Goal: Navigation & Orientation: Find specific page/section

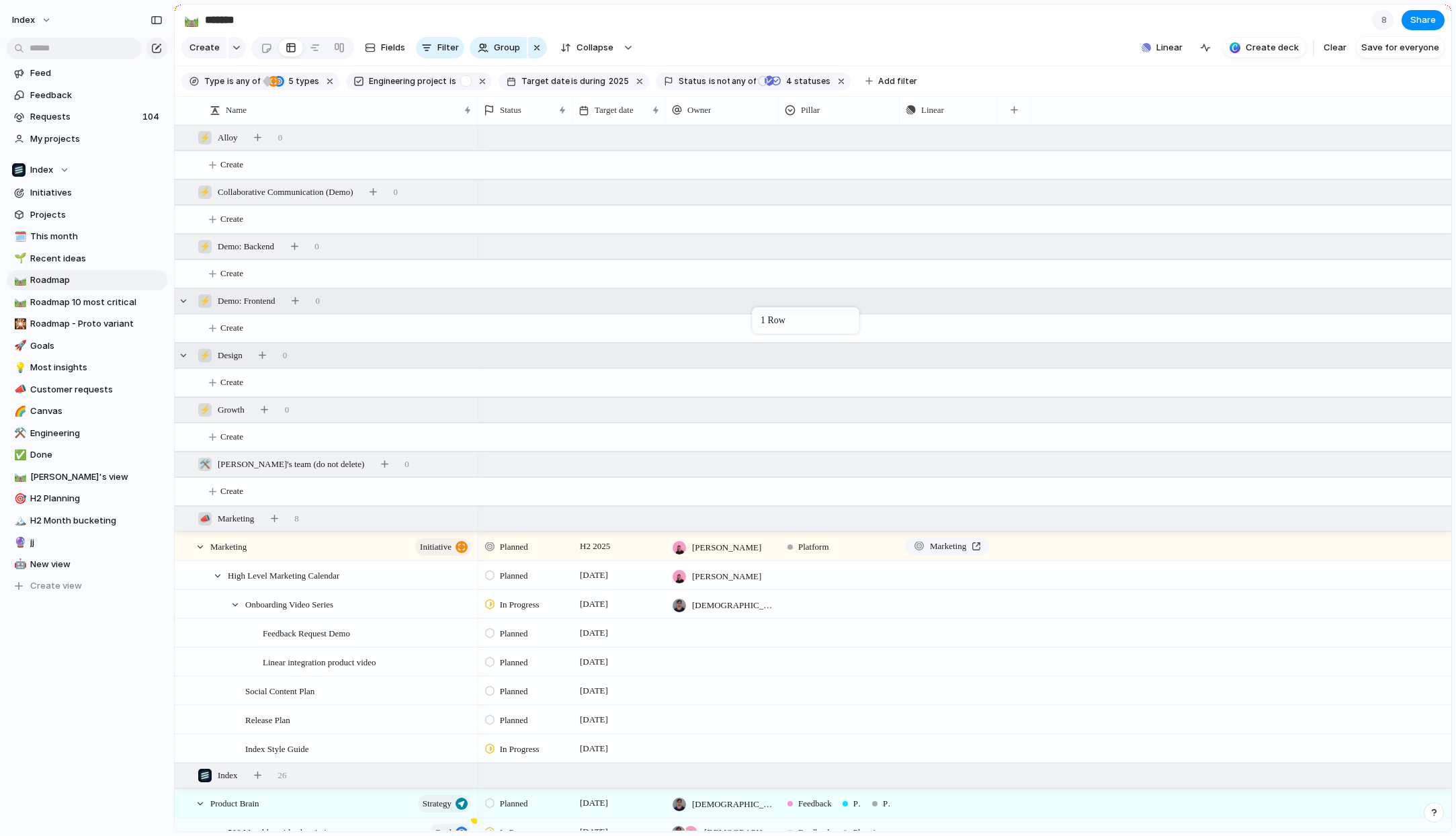
drag, startPoint x: 818, startPoint y: 351, endPoint x: 347, endPoint y: 157, distance: 509.4
click at [48, 250] on link "🌱 Recent ideas" at bounding box center [86, 258] width 160 height 20
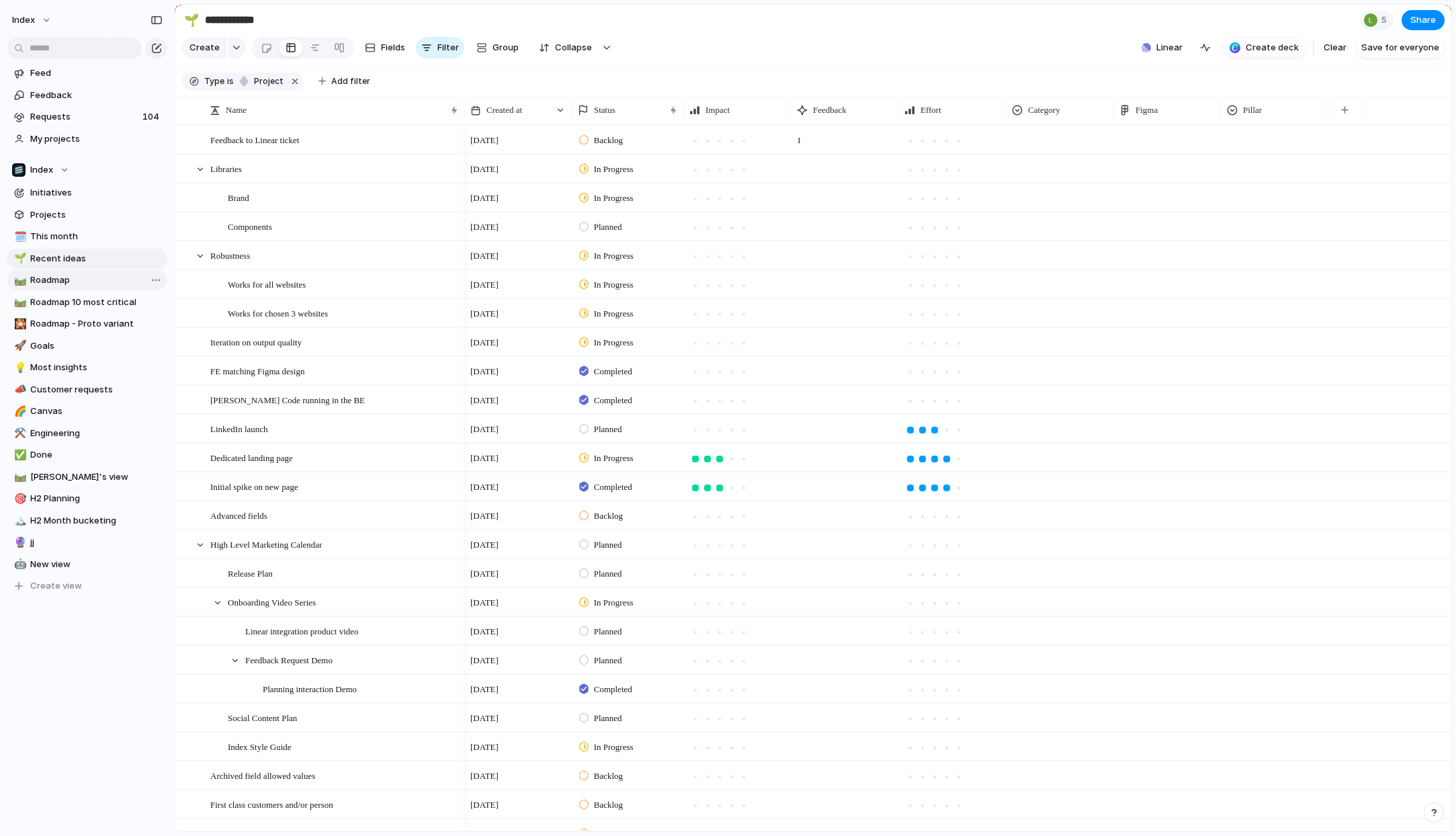
click at [68, 276] on span "Roadmap" at bounding box center [97, 280] width 132 height 14
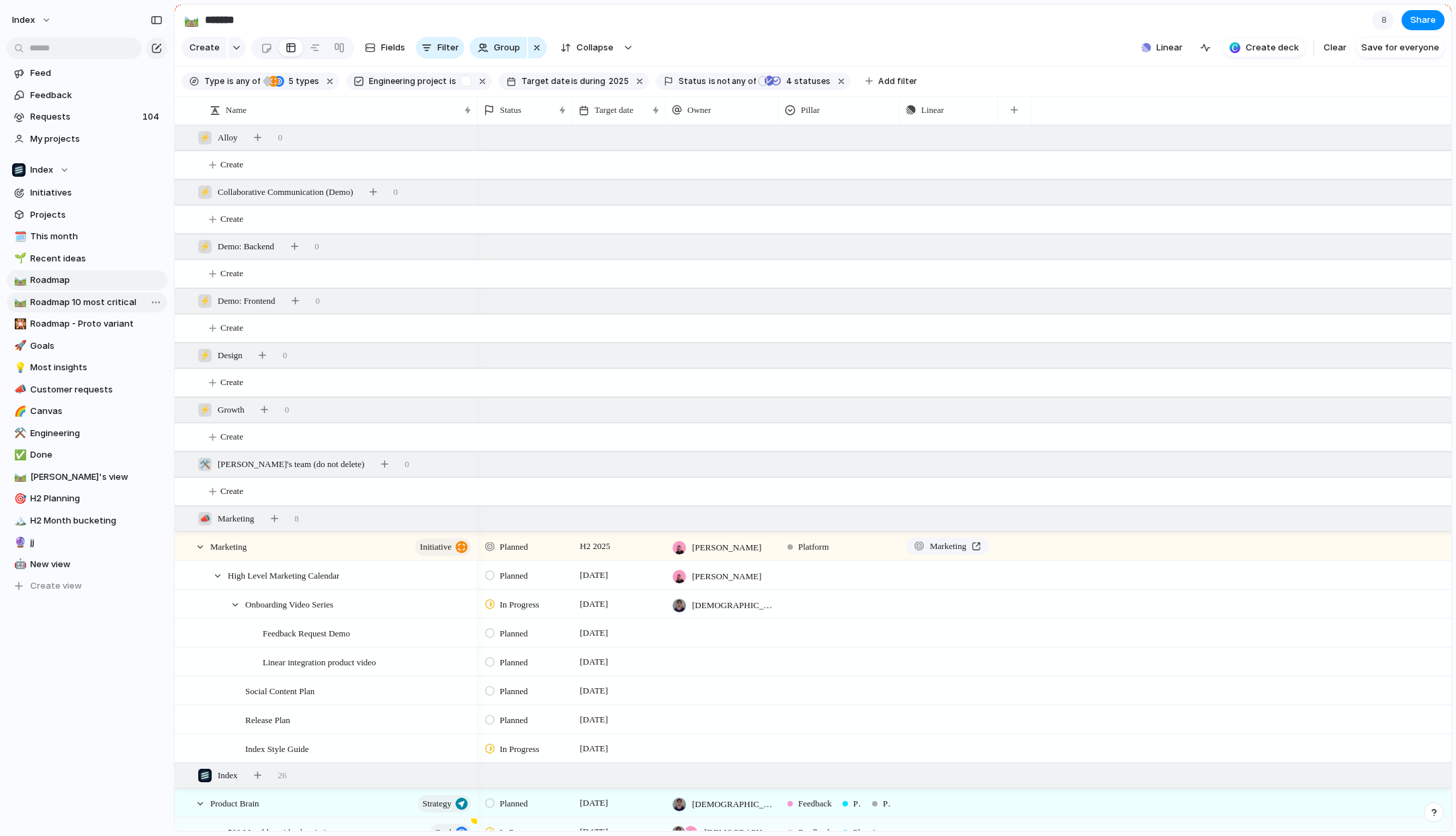
click at [77, 301] on span "Roadmap 10 most critical" at bounding box center [97, 302] width 132 height 14
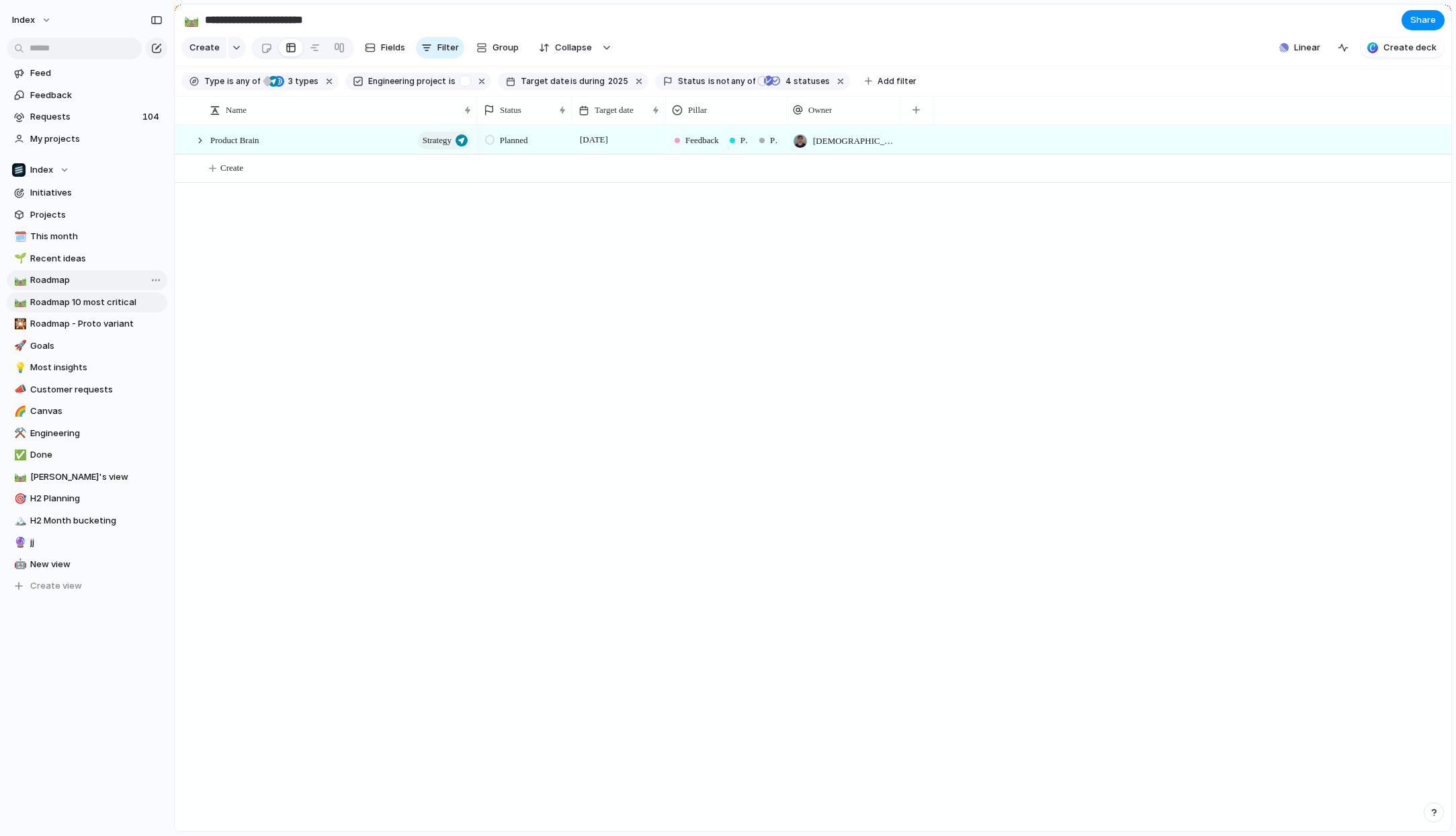
click at [79, 276] on span "Roadmap" at bounding box center [97, 280] width 132 height 14
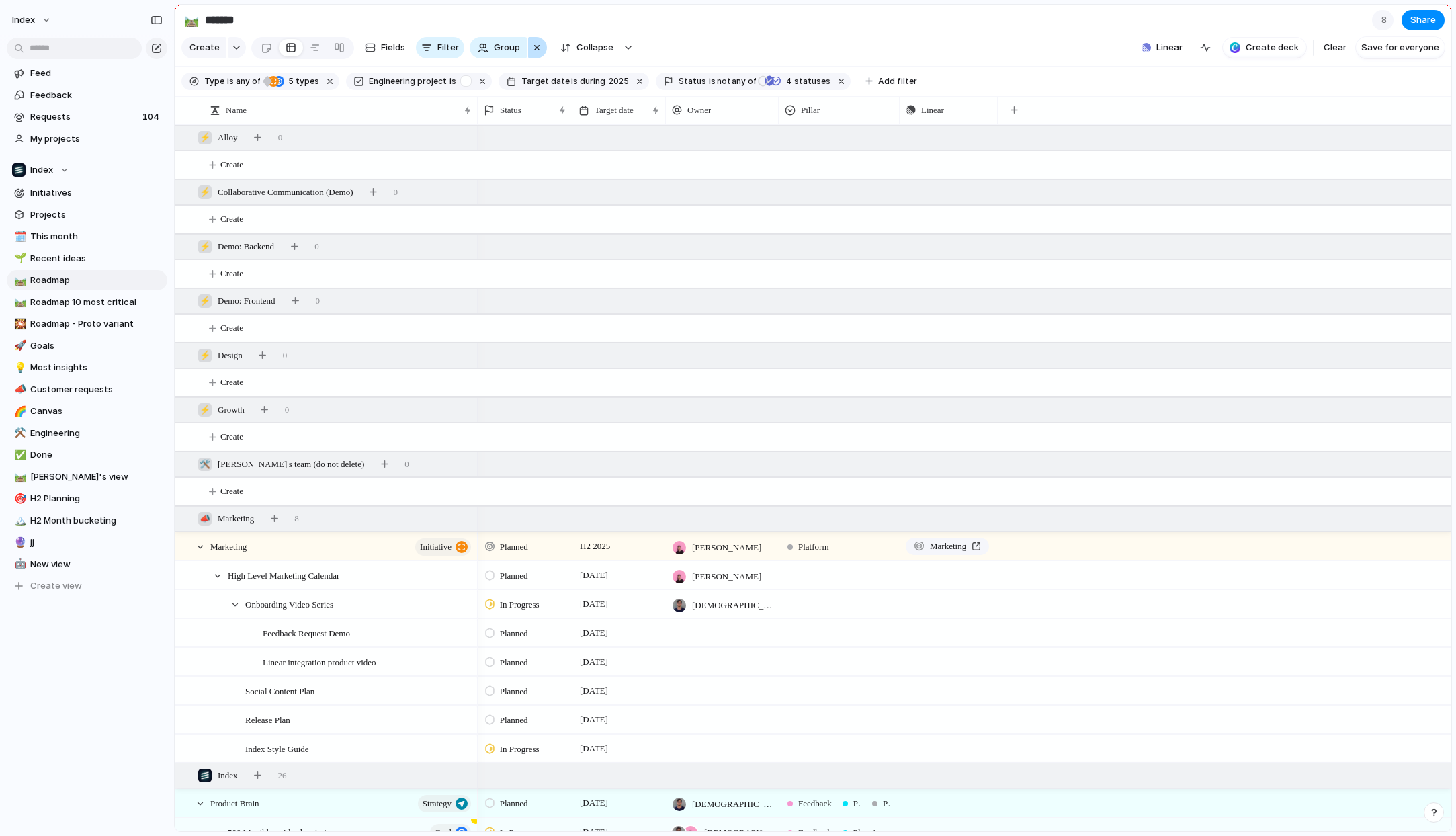
click at [534, 49] on div "button" at bounding box center [536, 48] width 10 height 16
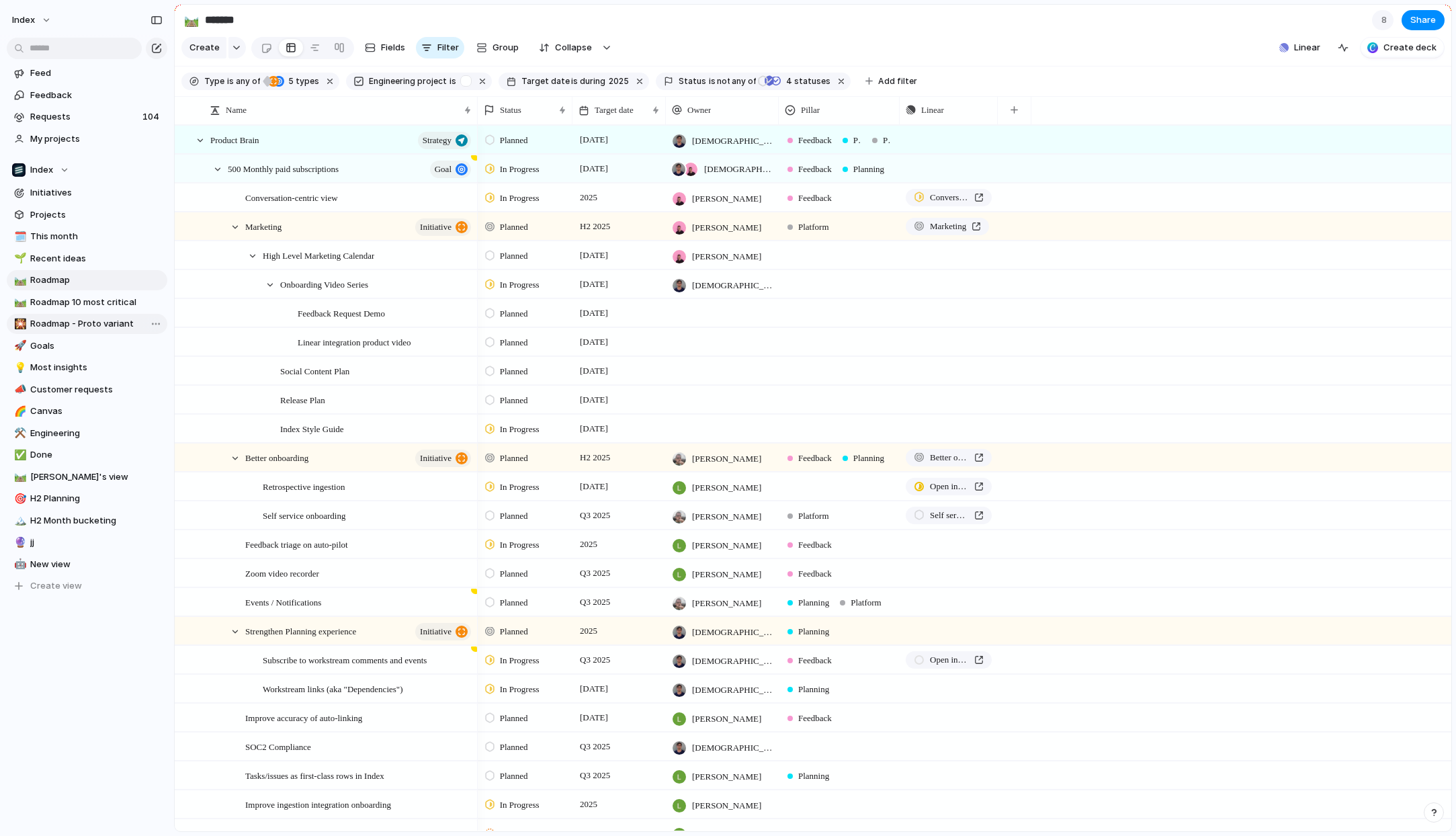
click at [73, 329] on span "Roadmap - Proto variant" at bounding box center [97, 323] width 132 height 14
type input "**********"
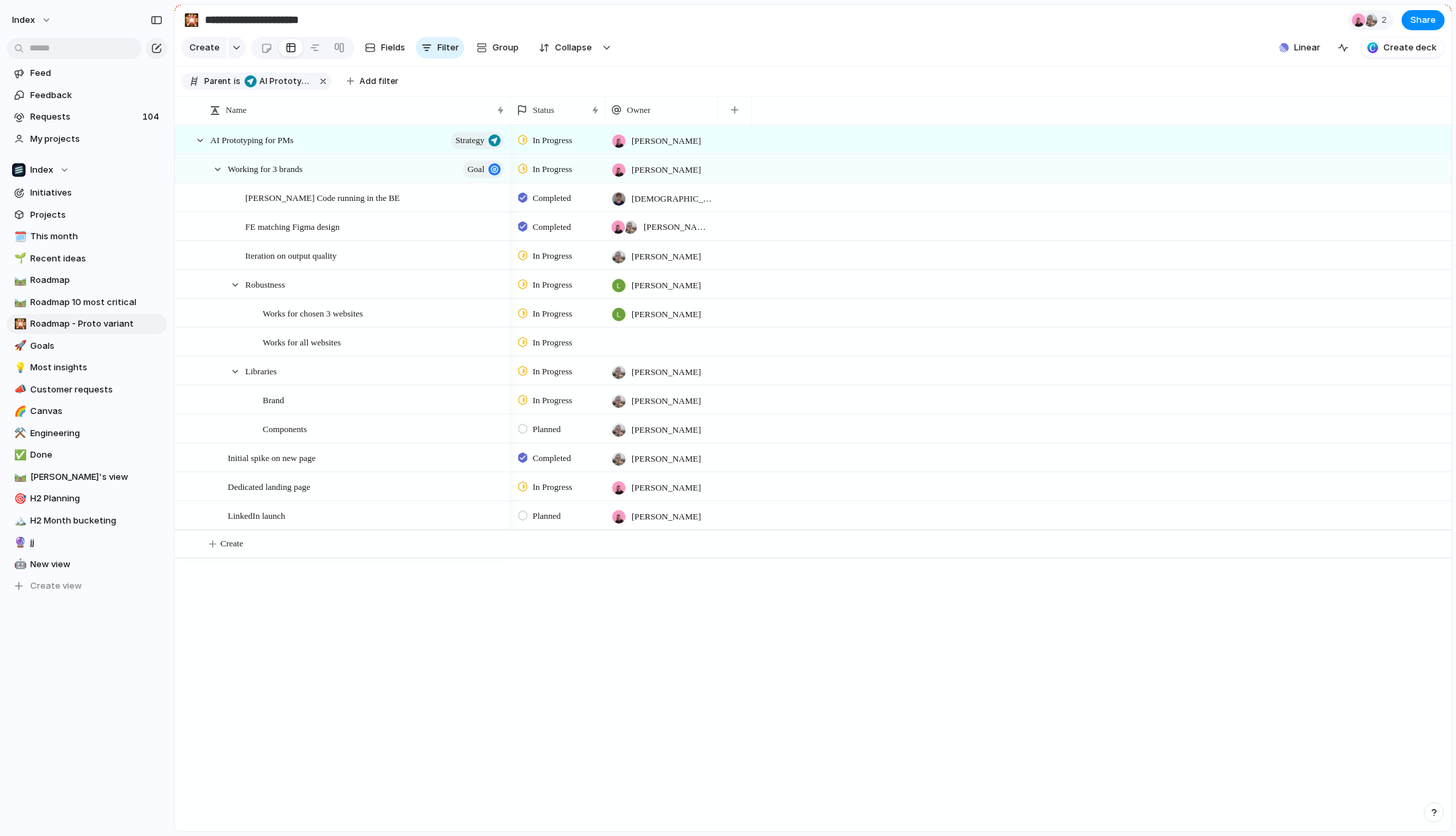
click at [551, 314] on span "In Progress" at bounding box center [552, 314] width 40 height 14
click at [558, 463] on span "Completed" at bounding box center [556, 461] width 47 height 14
click at [535, 347] on span "In Progress" at bounding box center [552, 343] width 40 height 14
click at [408, 338] on div "Backlog Planned Paused In Progress Completed Canceled" at bounding box center [728, 418] width 1456 height 836
click at [547, 426] on span "Planned" at bounding box center [547, 429] width 28 height 14
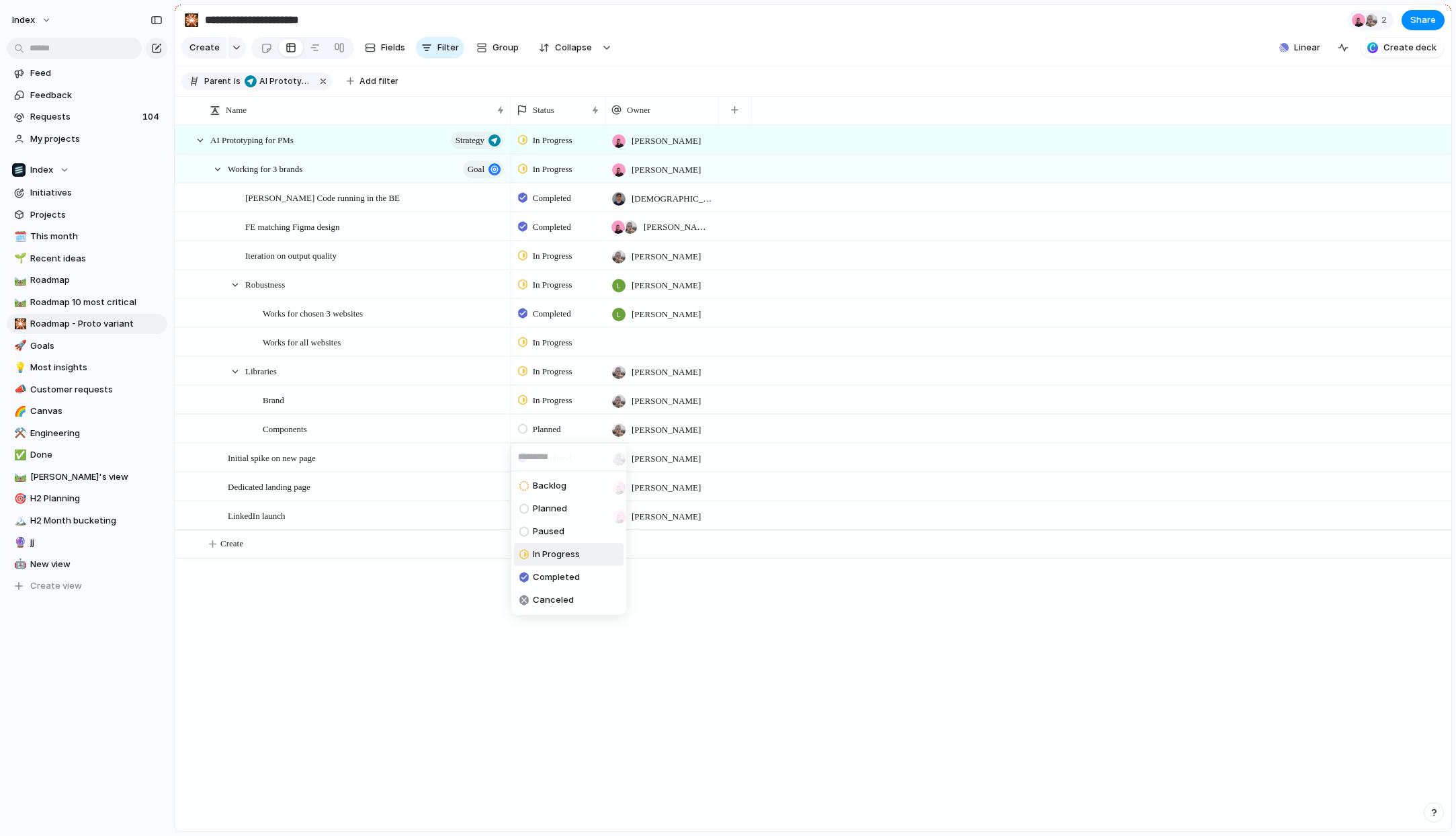
click at [568, 548] on span "In Progress" at bounding box center [556, 554] width 47 height 14
click at [723, 109] on button "button" at bounding box center [734, 110] width 27 height 24
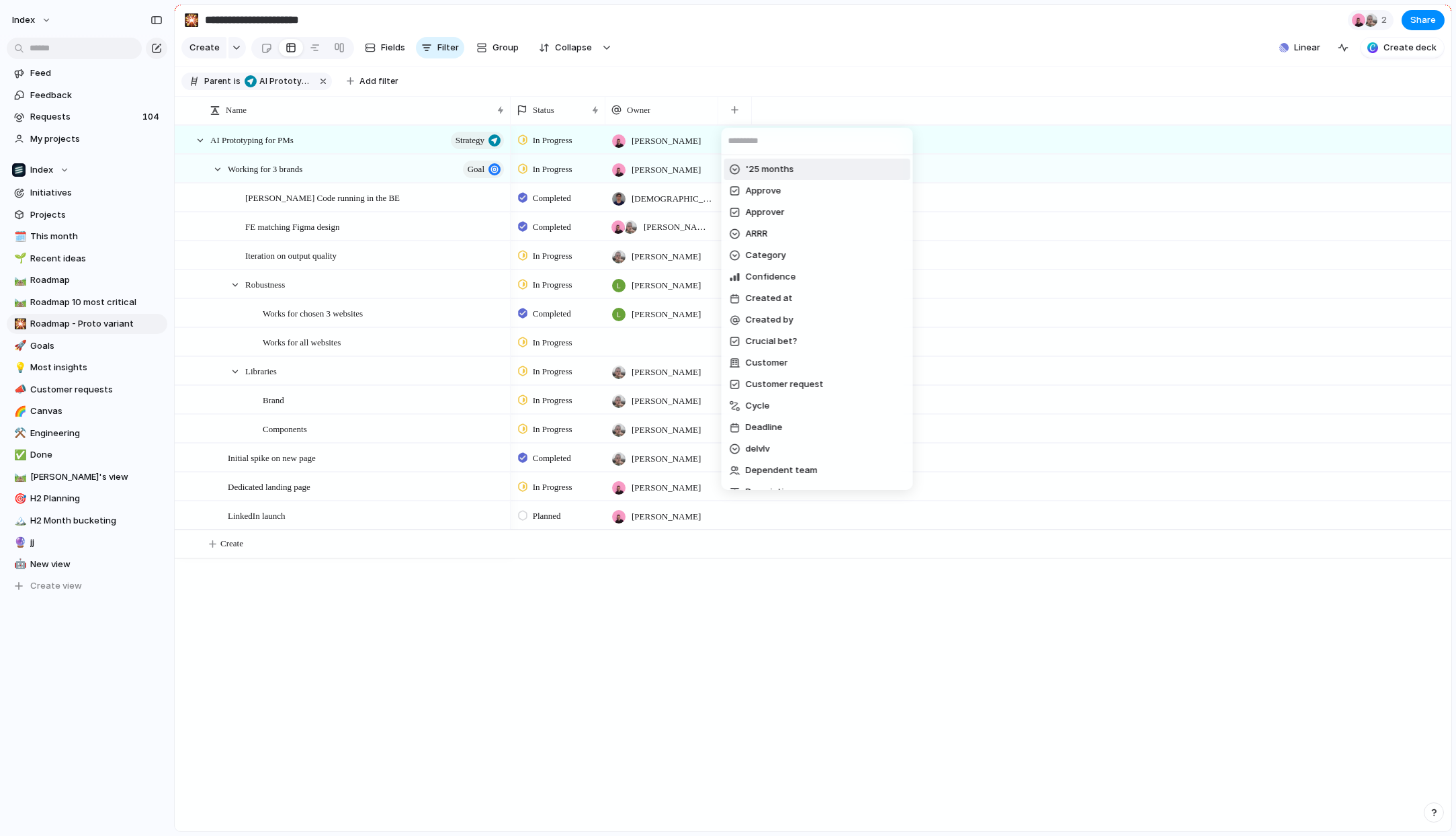
click at [805, 52] on div "'25 months Approve Approver ARRR Category Confidence Created at Created by Cruc…" at bounding box center [728, 418] width 1456 height 836
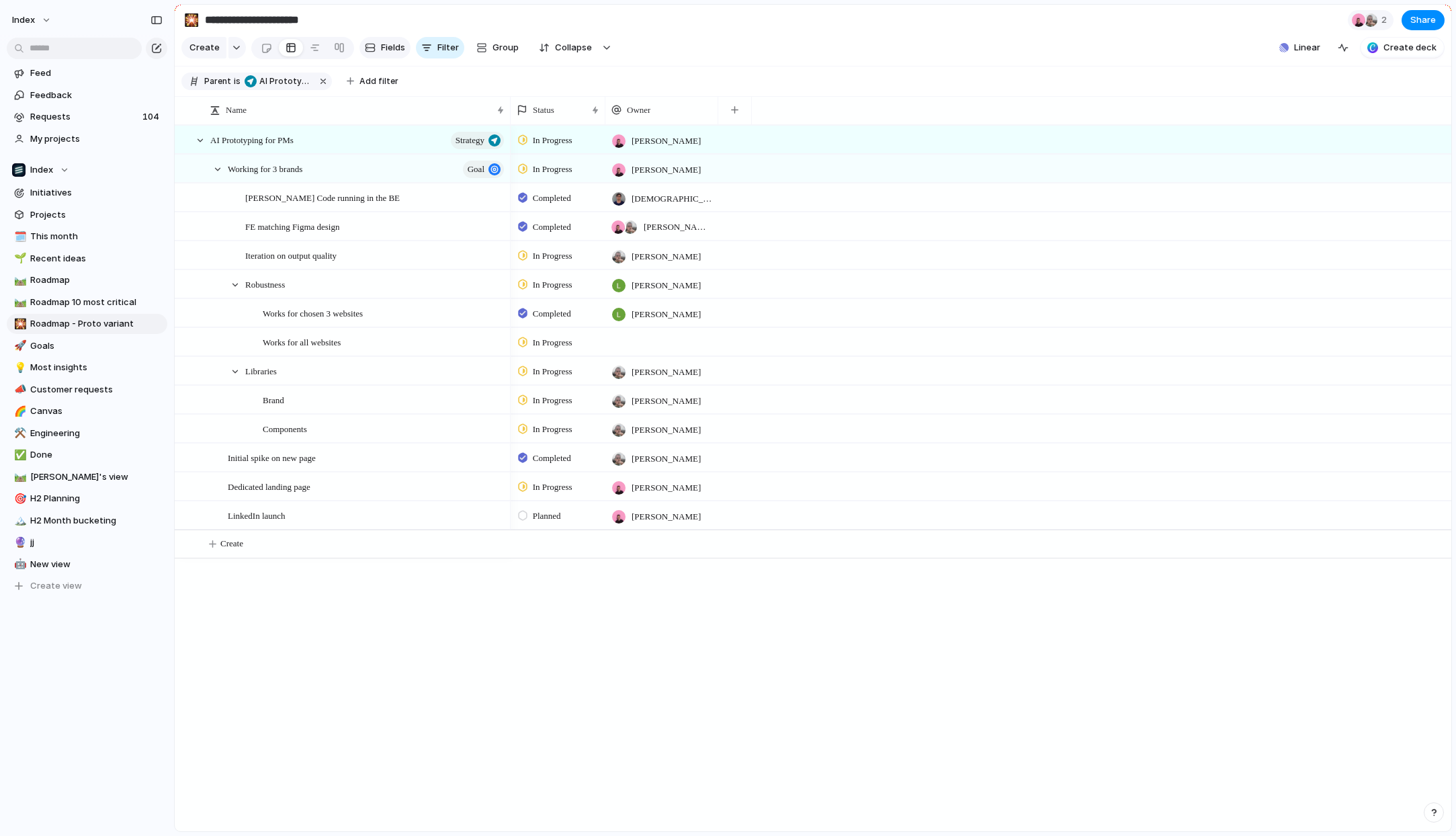
click at [397, 53] on span "Fields" at bounding box center [393, 48] width 24 height 14
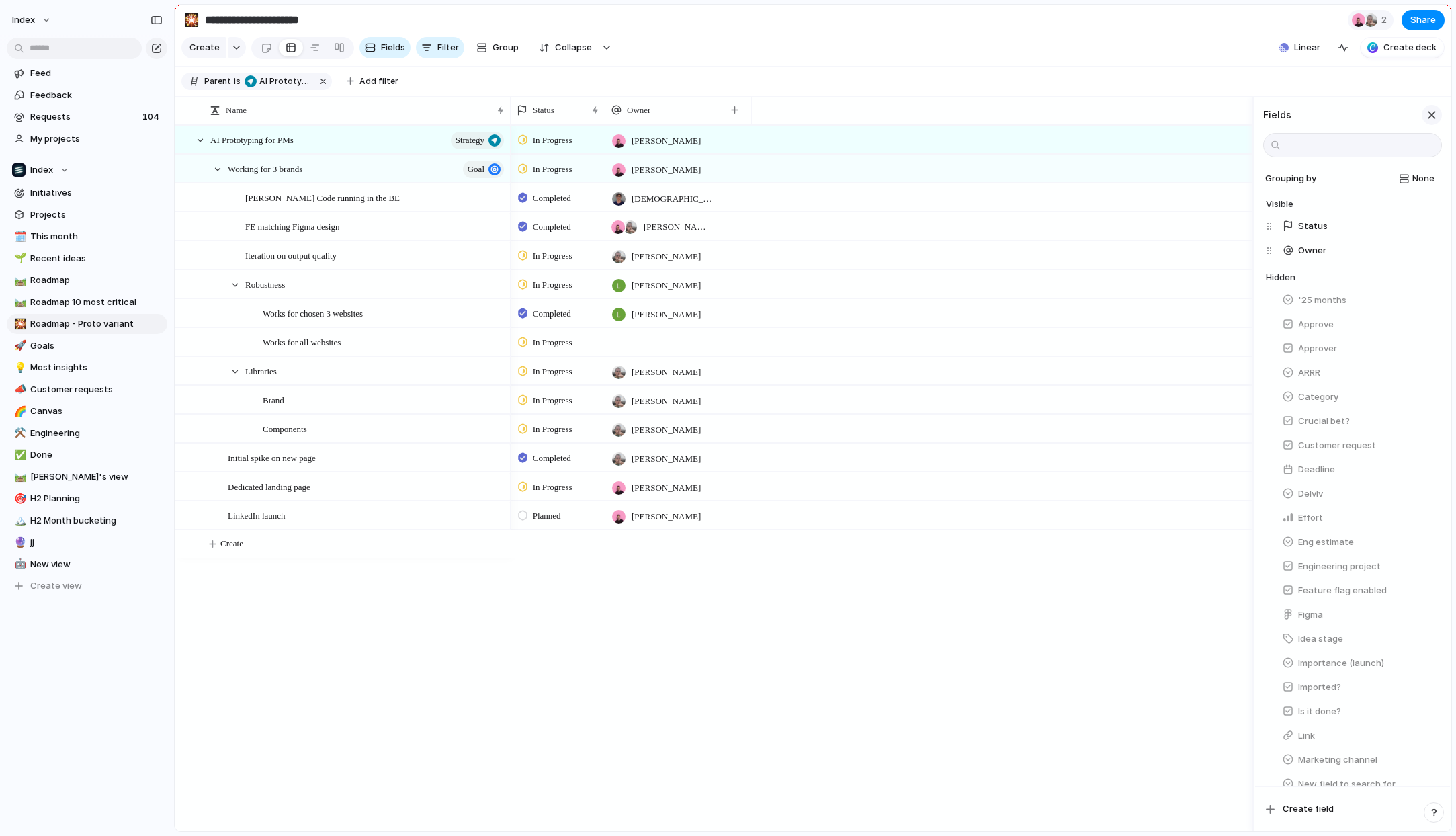
click at [1428, 115] on div "button" at bounding box center [1432, 114] width 15 height 15
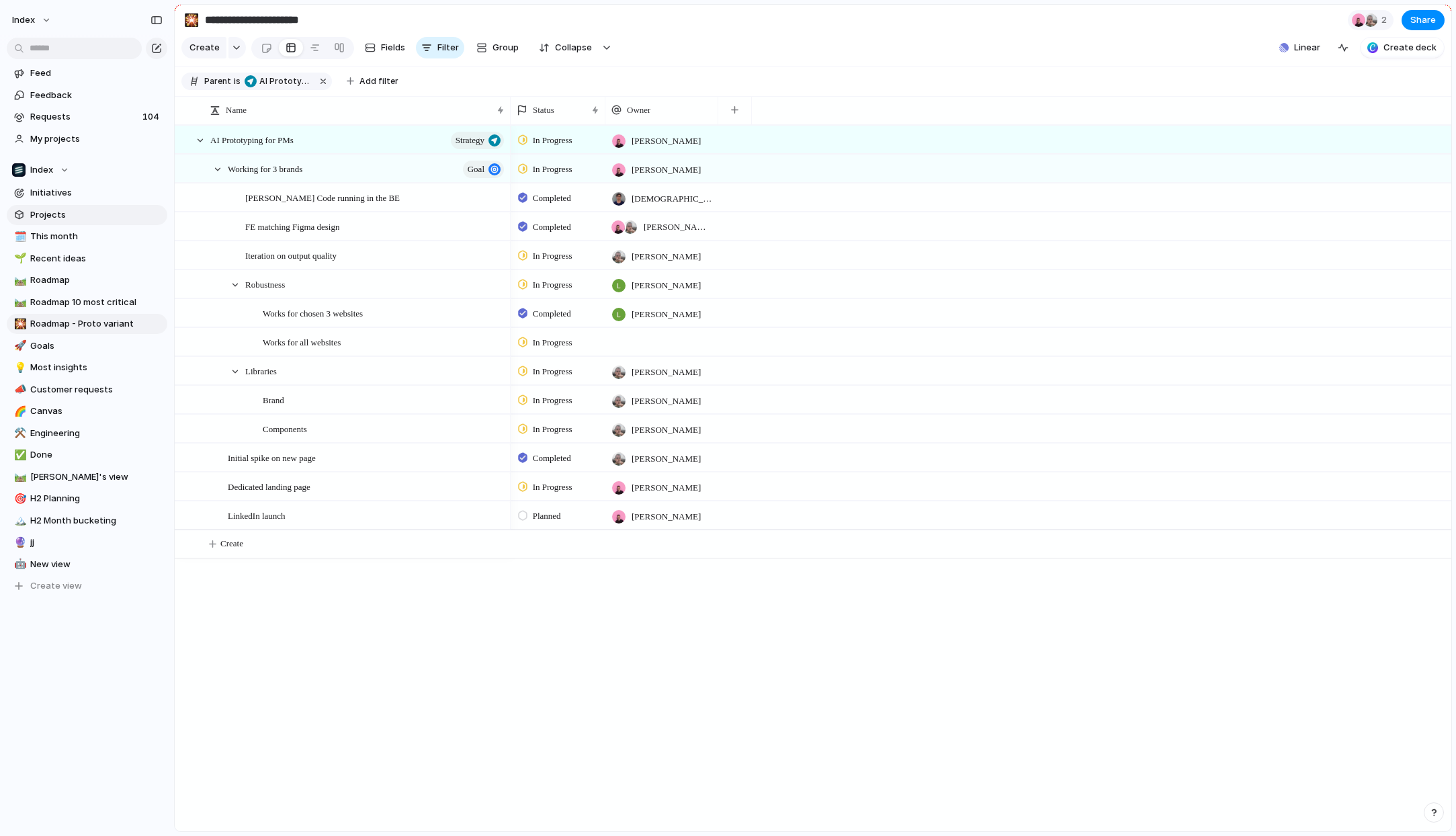
click at [83, 215] on span "Projects" at bounding box center [97, 214] width 132 height 14
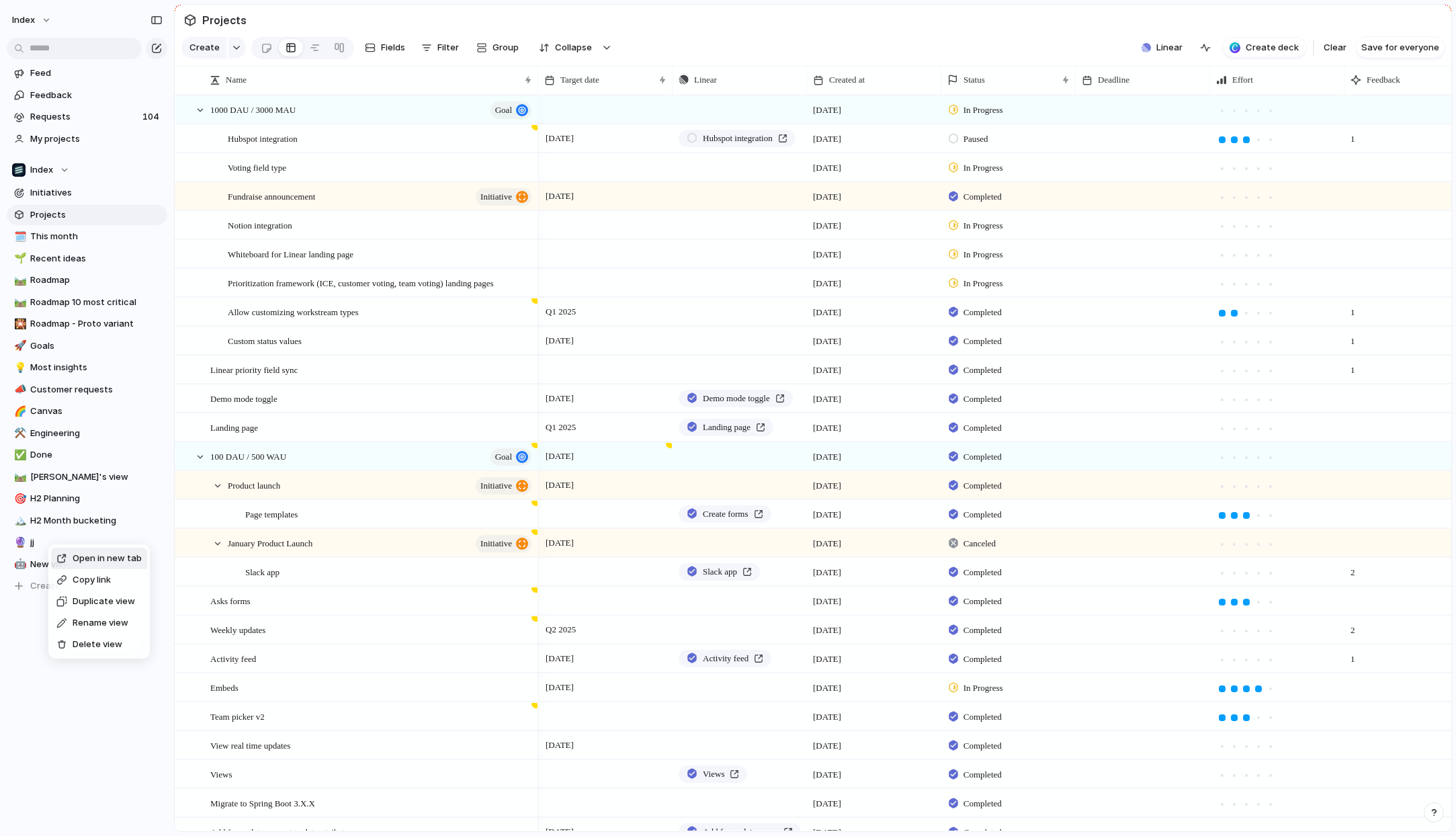
click at [82, 647] on span "Delete view" at bounding box center [98, 644] width 50 height 14
click at [73, 659] on li "Delete view" at bounding box center [94, 651] width 96 height 22
click at [39, 95] on span "Feedback" at bounding box center [97, 95] width 132 height 14
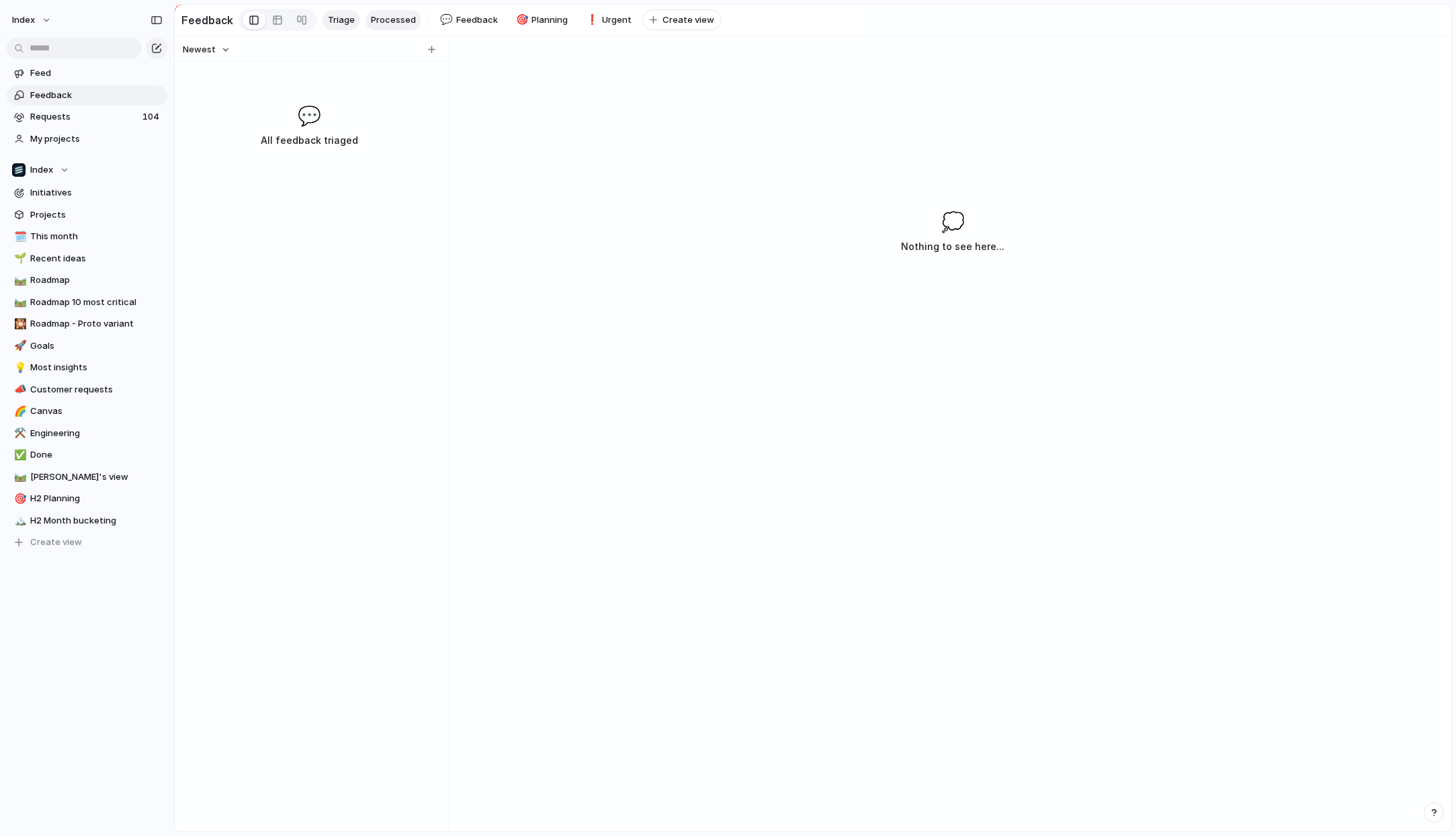
click at [389, 20] on span "Processed" at bounding box center [393, 20] width 45 height 14
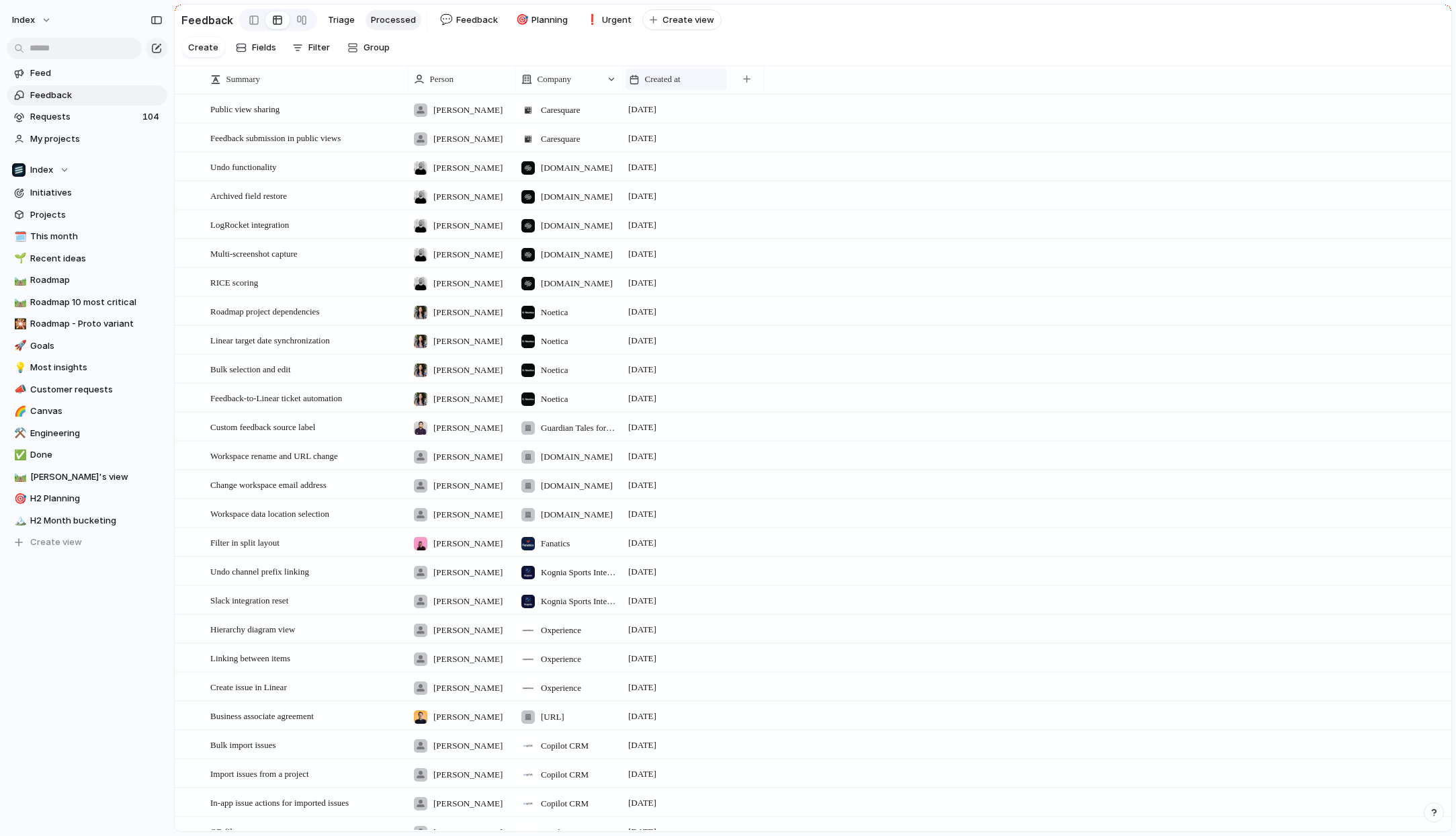
click at [678, 78] on span "Created at" at bounding box center [663, 79] width 35 height 14
click at [686, 177] on span "Sort descending" at bounding box center [687, 174] width 71 height 14
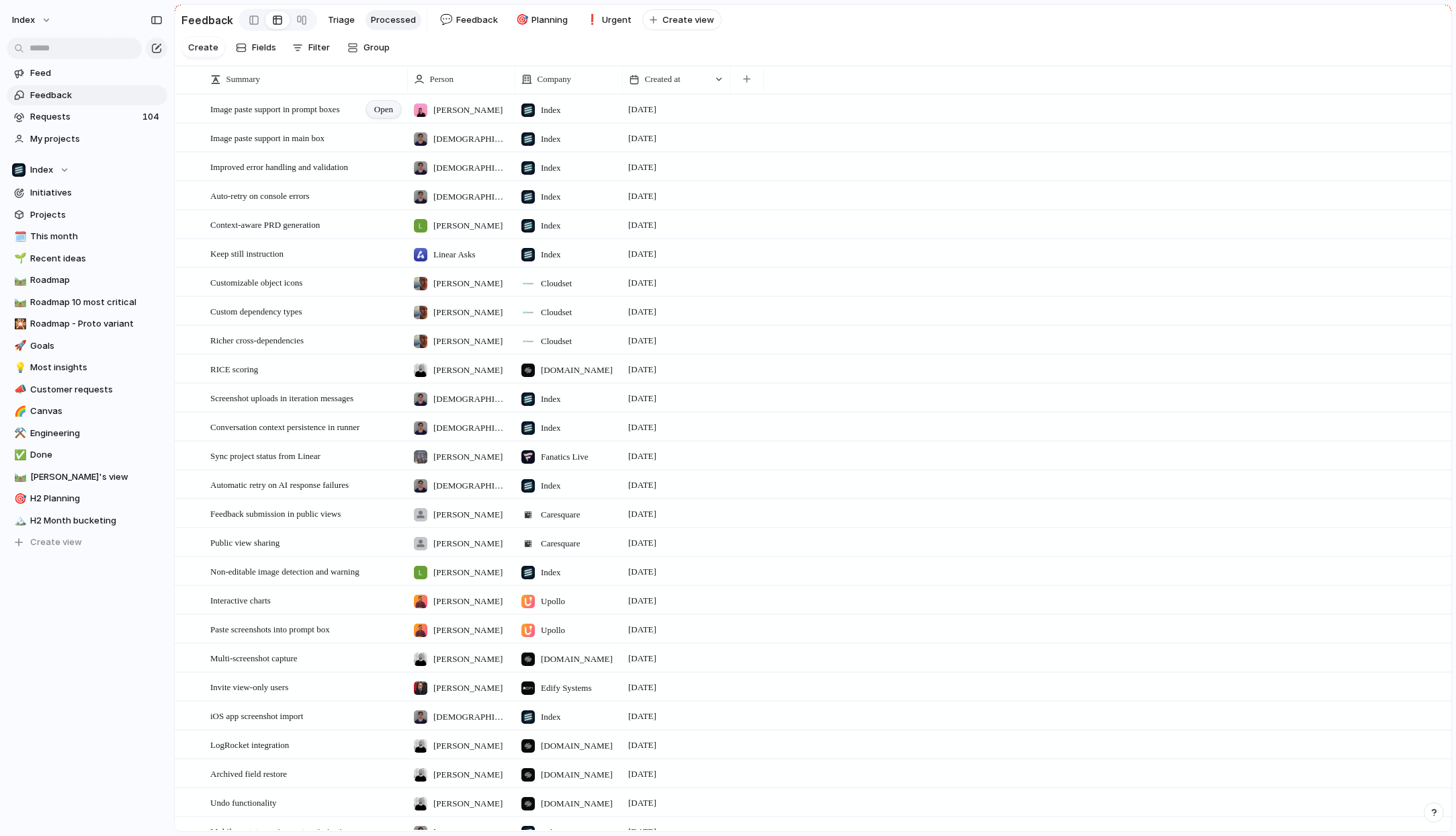
click at [374, 114] on span "Open" at bounding box center [383, 110] width 19 height 14
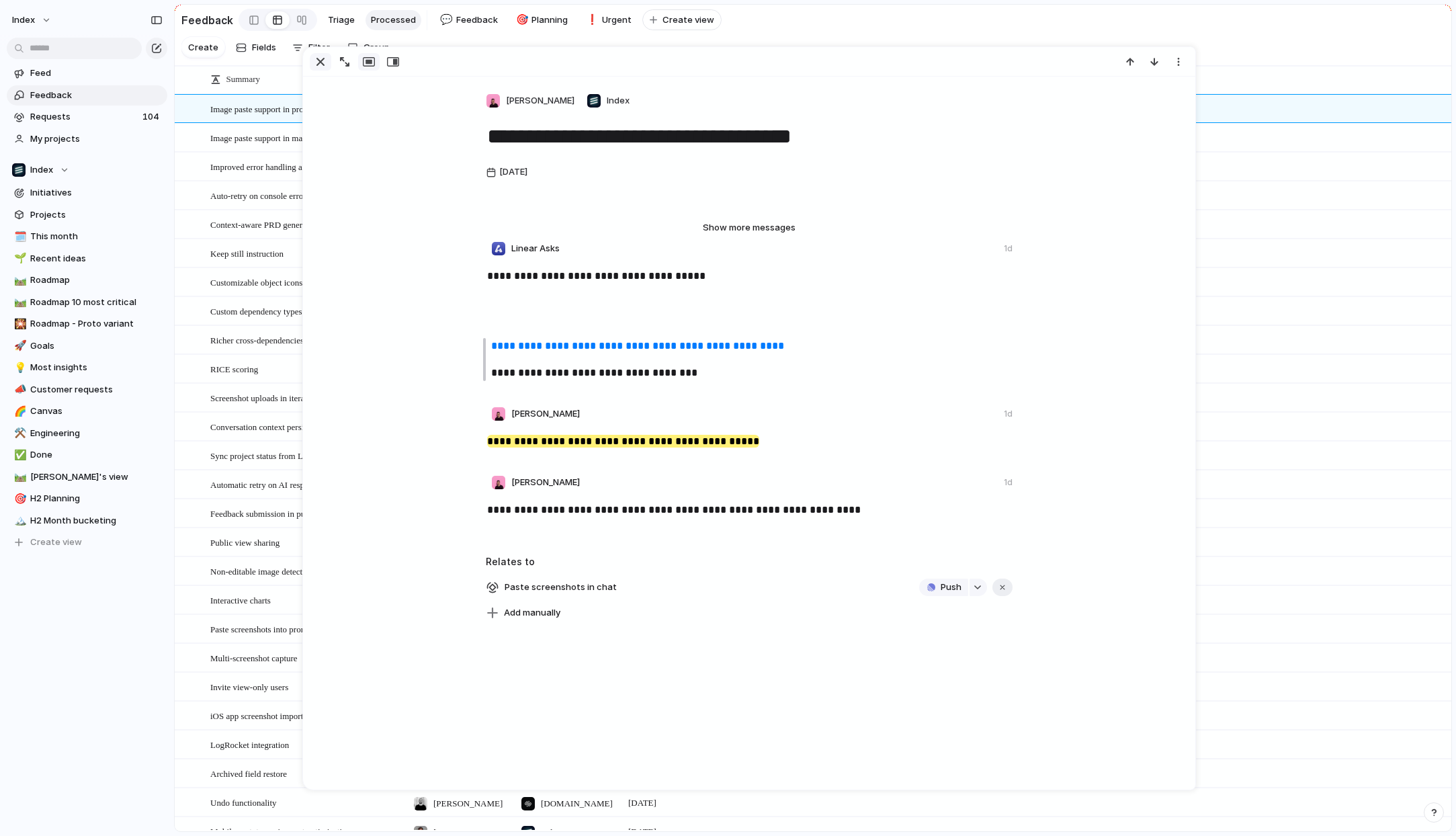
click at [321, 61] on div "button" at bounding box center [321, 62] width 16 height 16
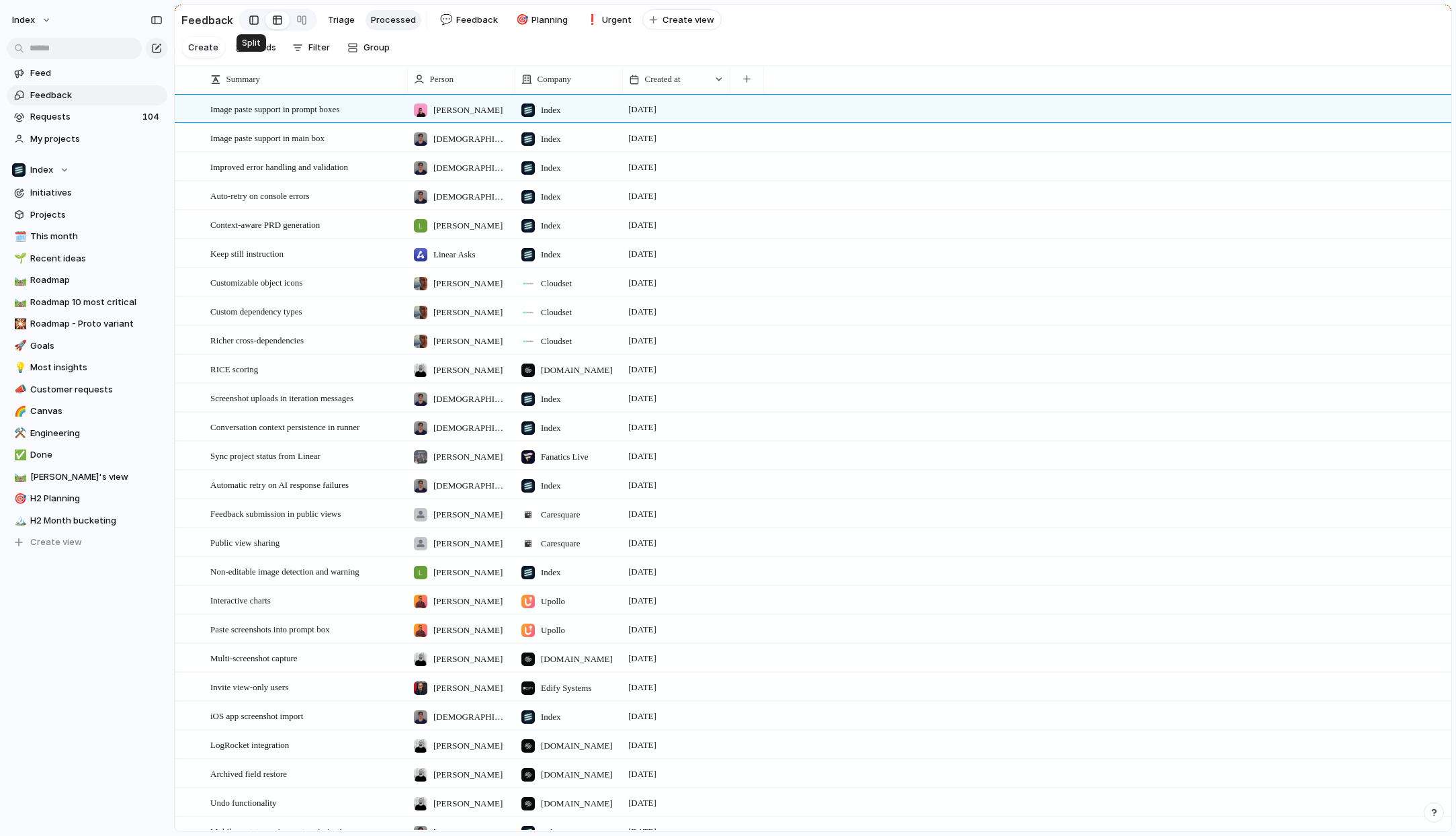
click at [252, 20] on div at bounding box center [254, 20] width 10 height 20
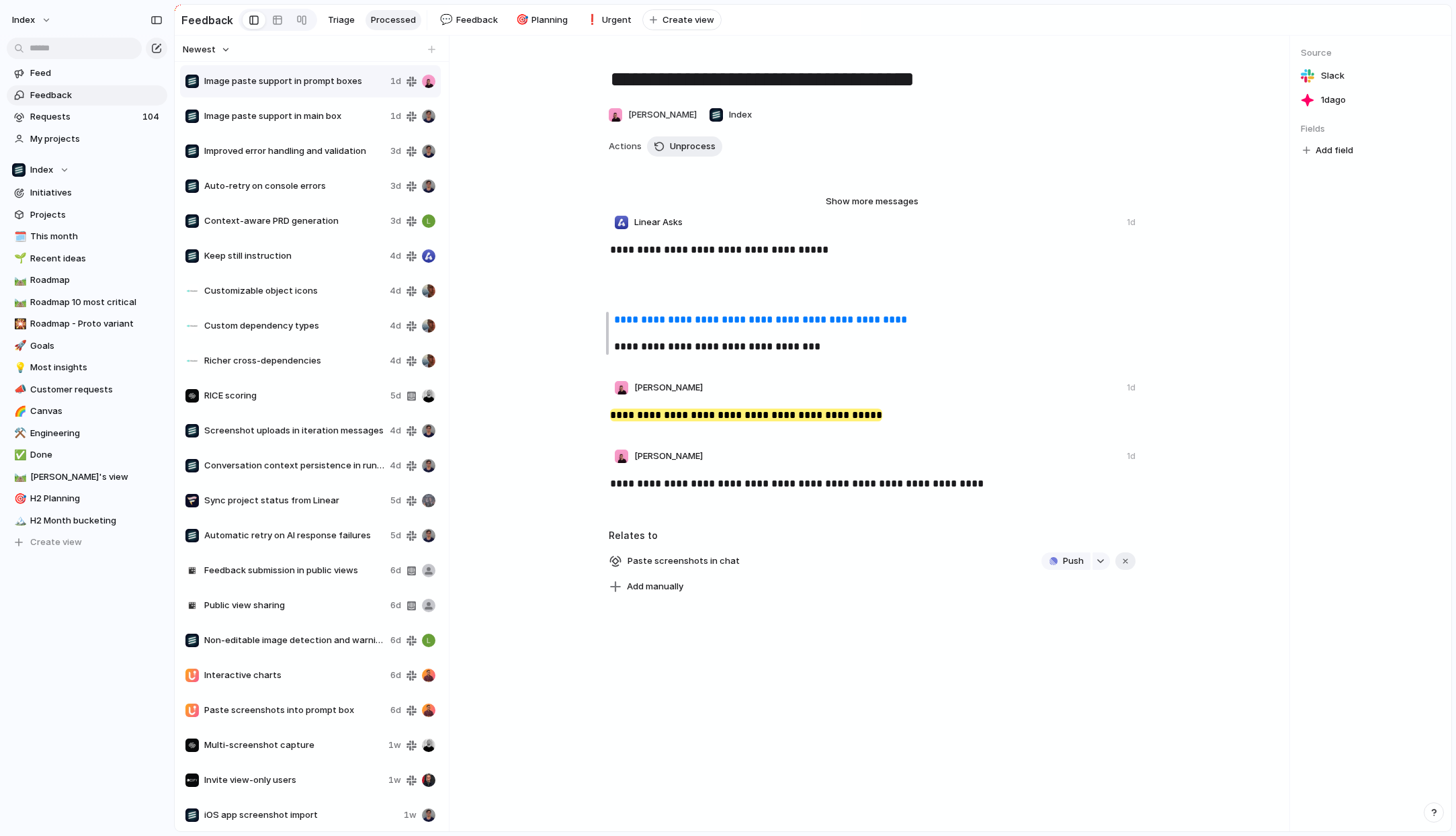
click at [296, 180] on div "Auto-retry on console errors" at bounding box center [285, 186] width 200 height 14
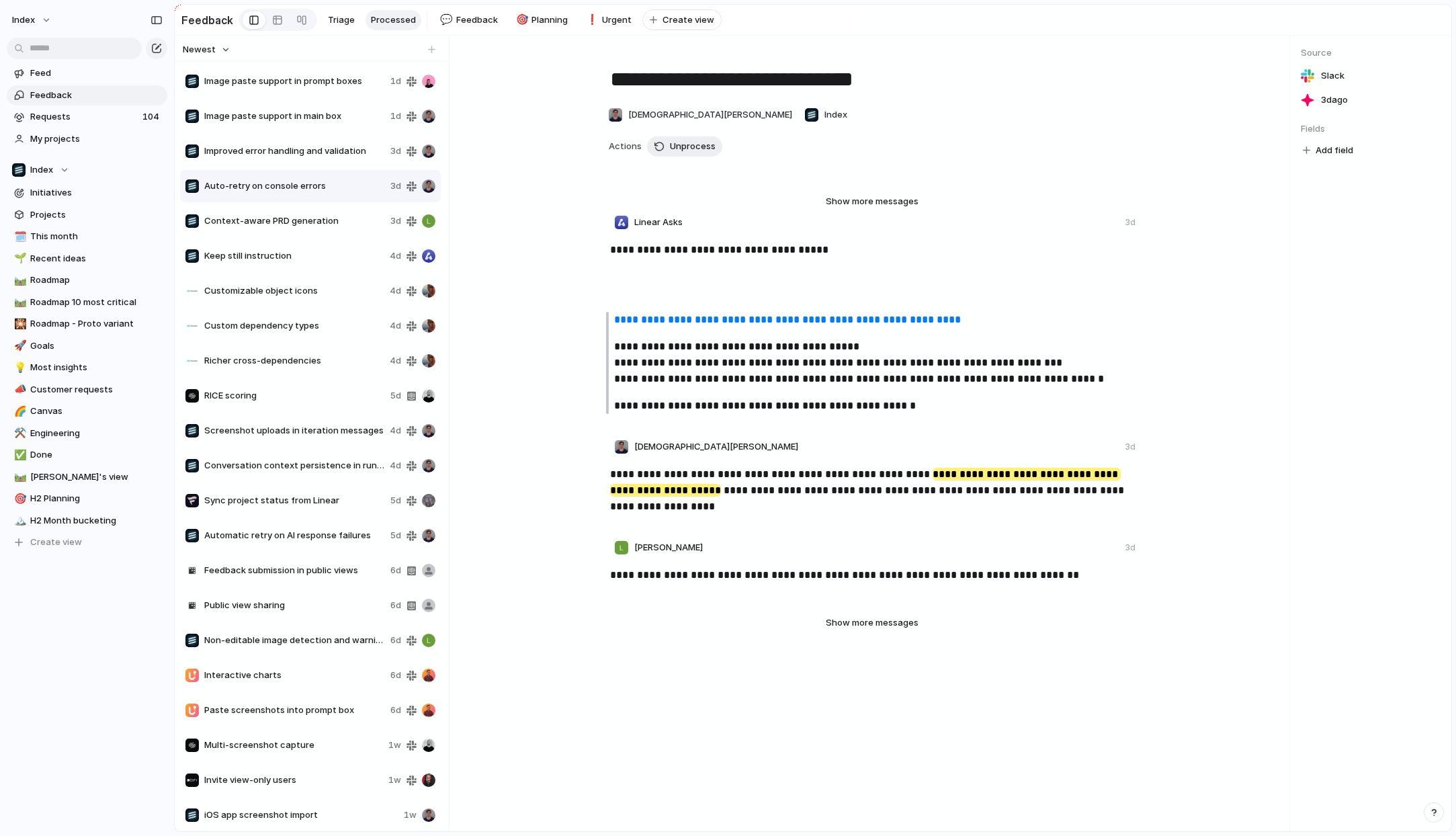
click at [279, 310] on div "Custom dependency types 4d" at bounding box center [310, 326] width 260 height 32
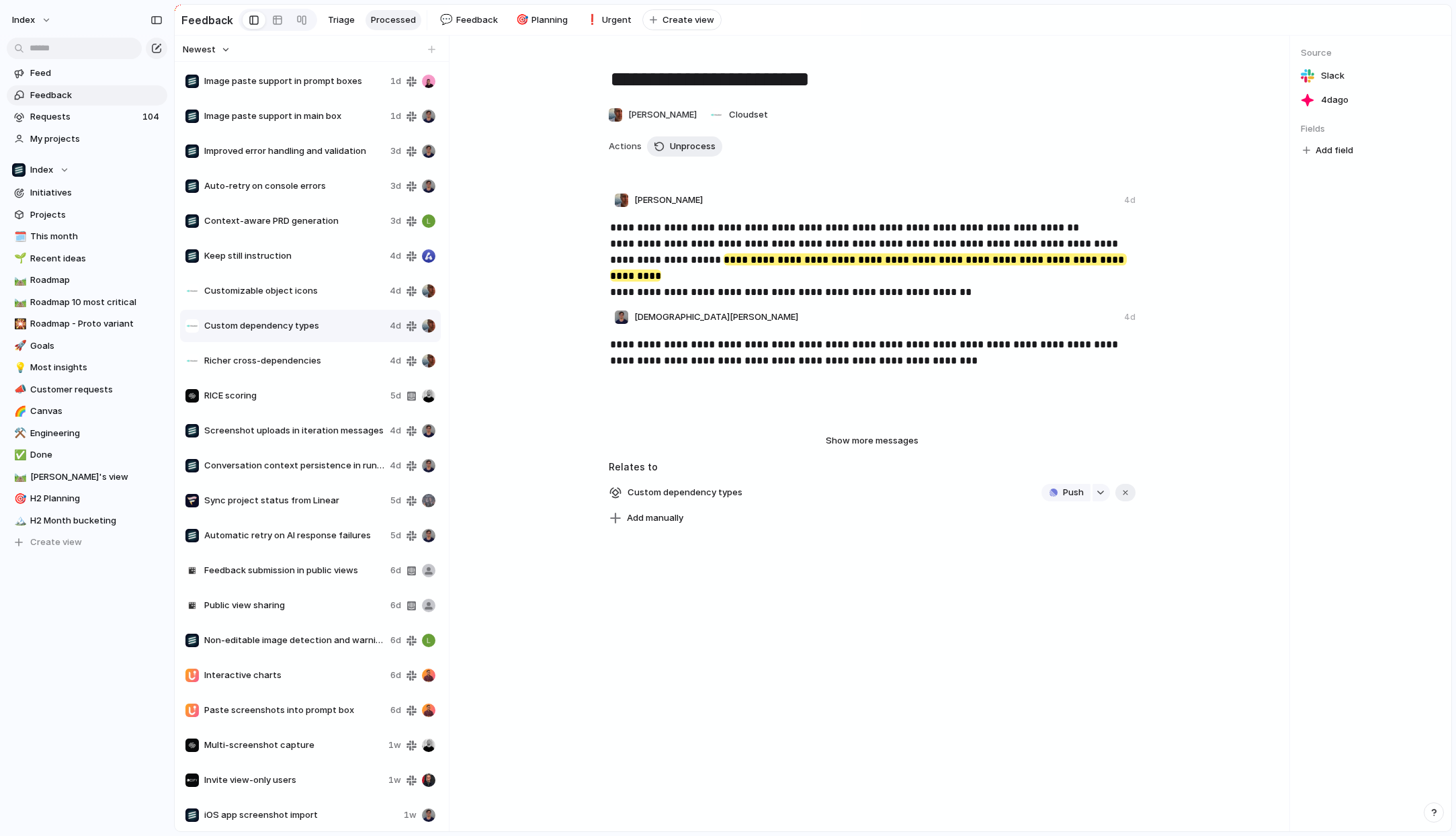
click at [325, 185] on span "Auto-retry on console errors" at bounding box center [294, 186] width 181 height 14
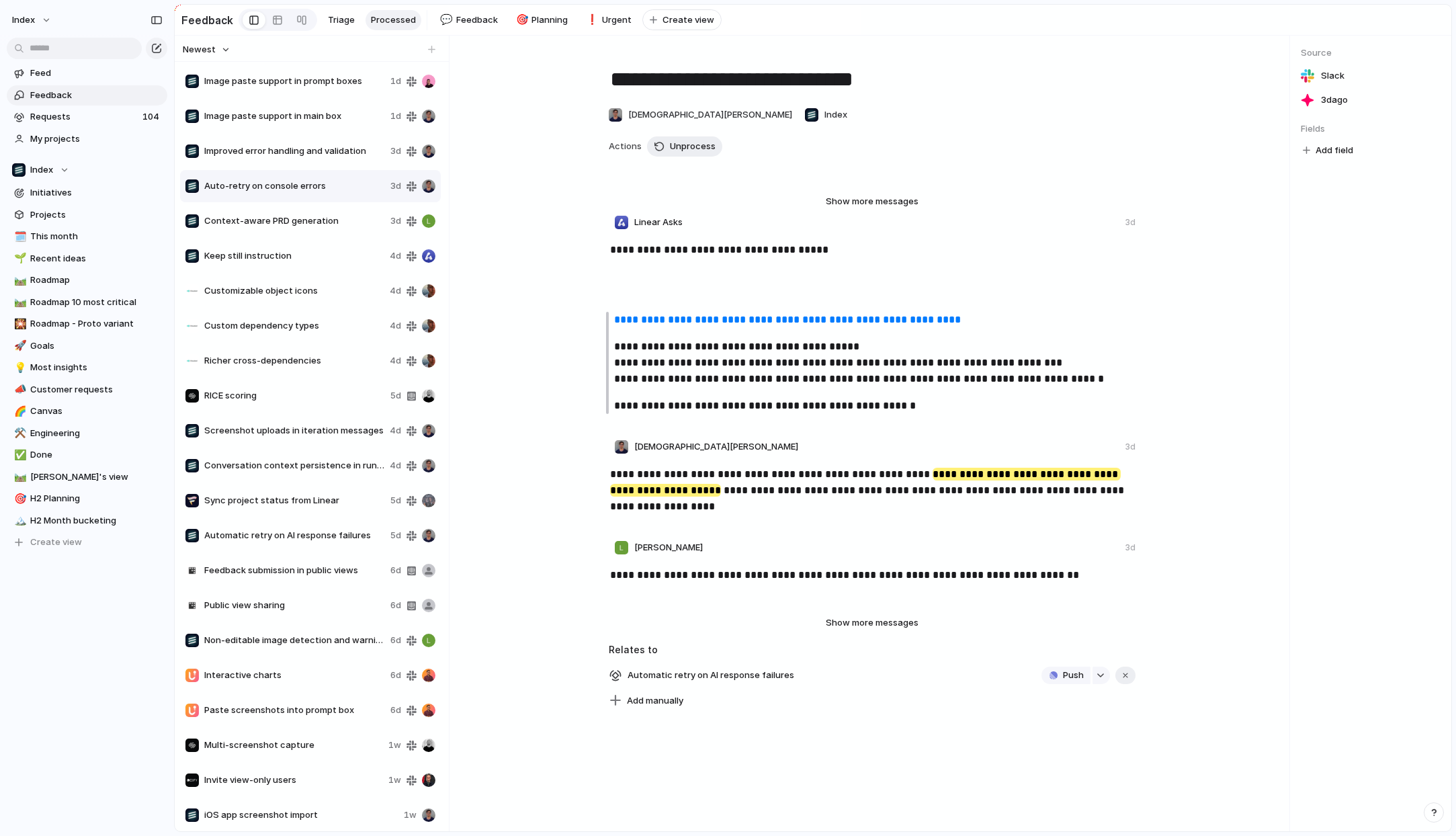
click at [297, 107] on div "Image paste support in main box 1d" at bounding box center [310, 116] width 260 height 32
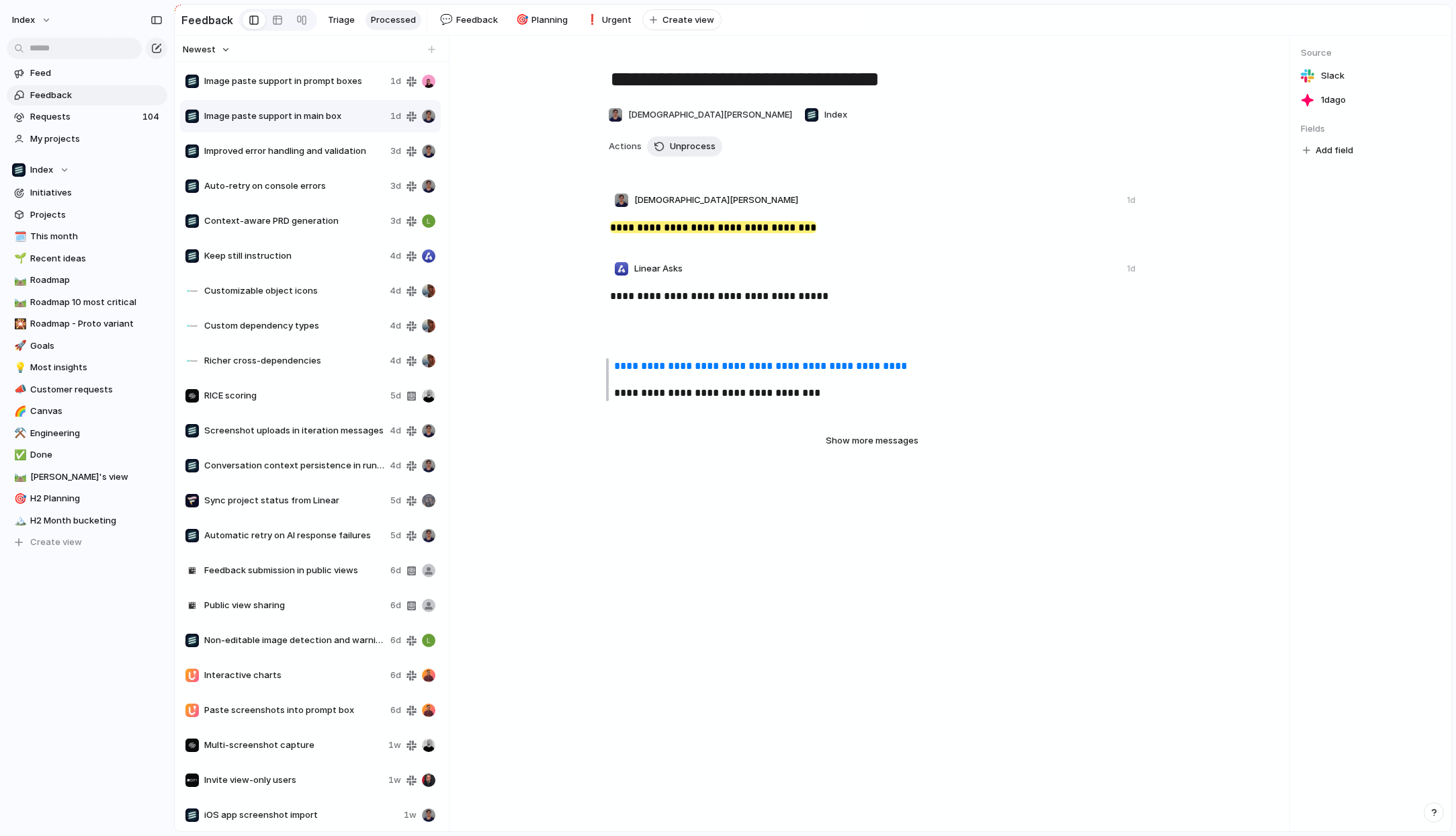
click at [294, 184] on span "Auto-retry on console errors" at bounding box center [294, 186] width 181 height 14
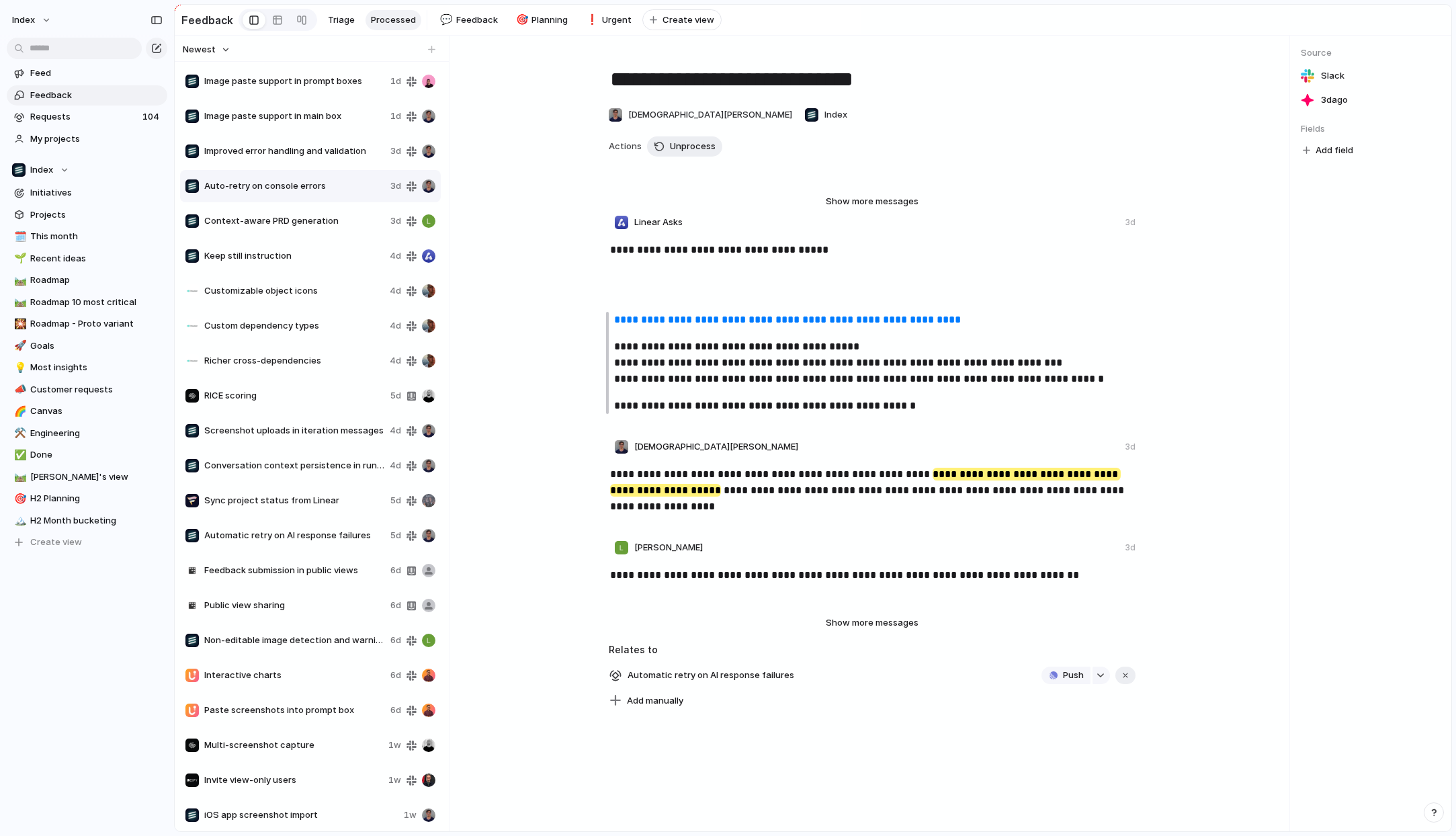
click at [331, 265] on div "Keep still instruction 4d" at bounding box center [310, 256] width 260 height 32
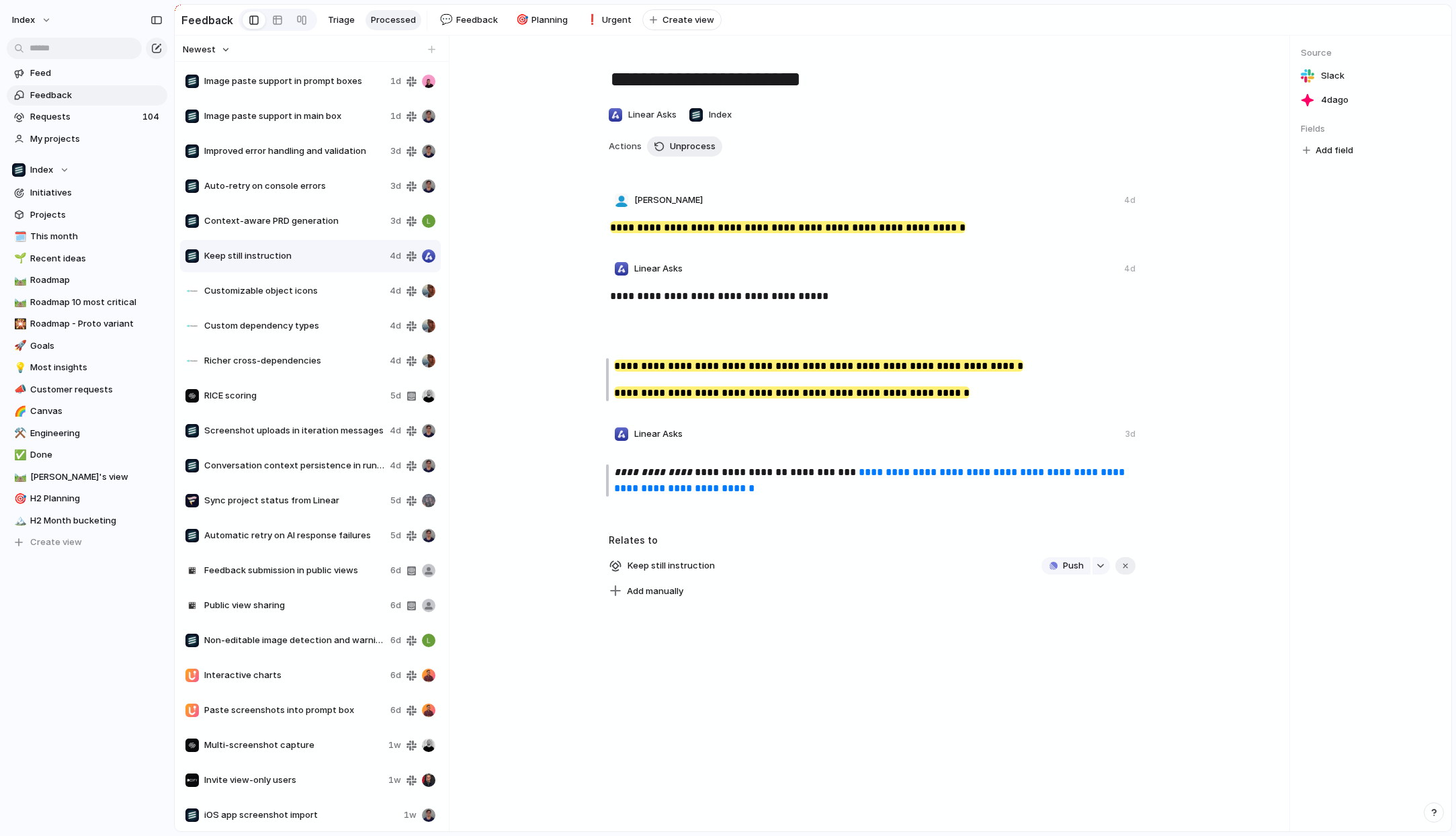
click at [269, 293] on span "Customizable object icons" at bounding box center [293, 291] width 180 height 14
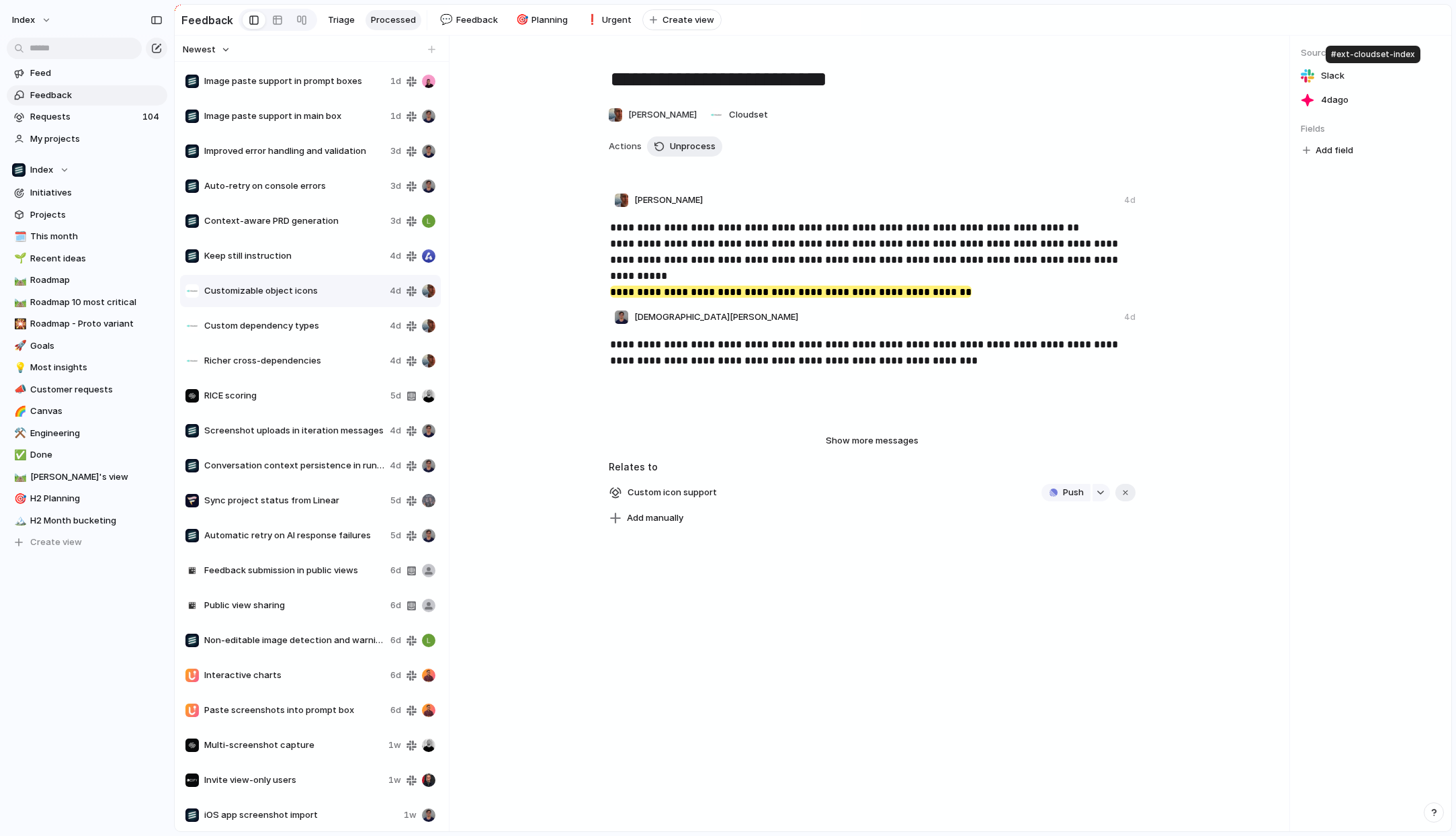
click at [1330, 81] on span "Slack" at bounding box center [1333, 76] width 23 height 14
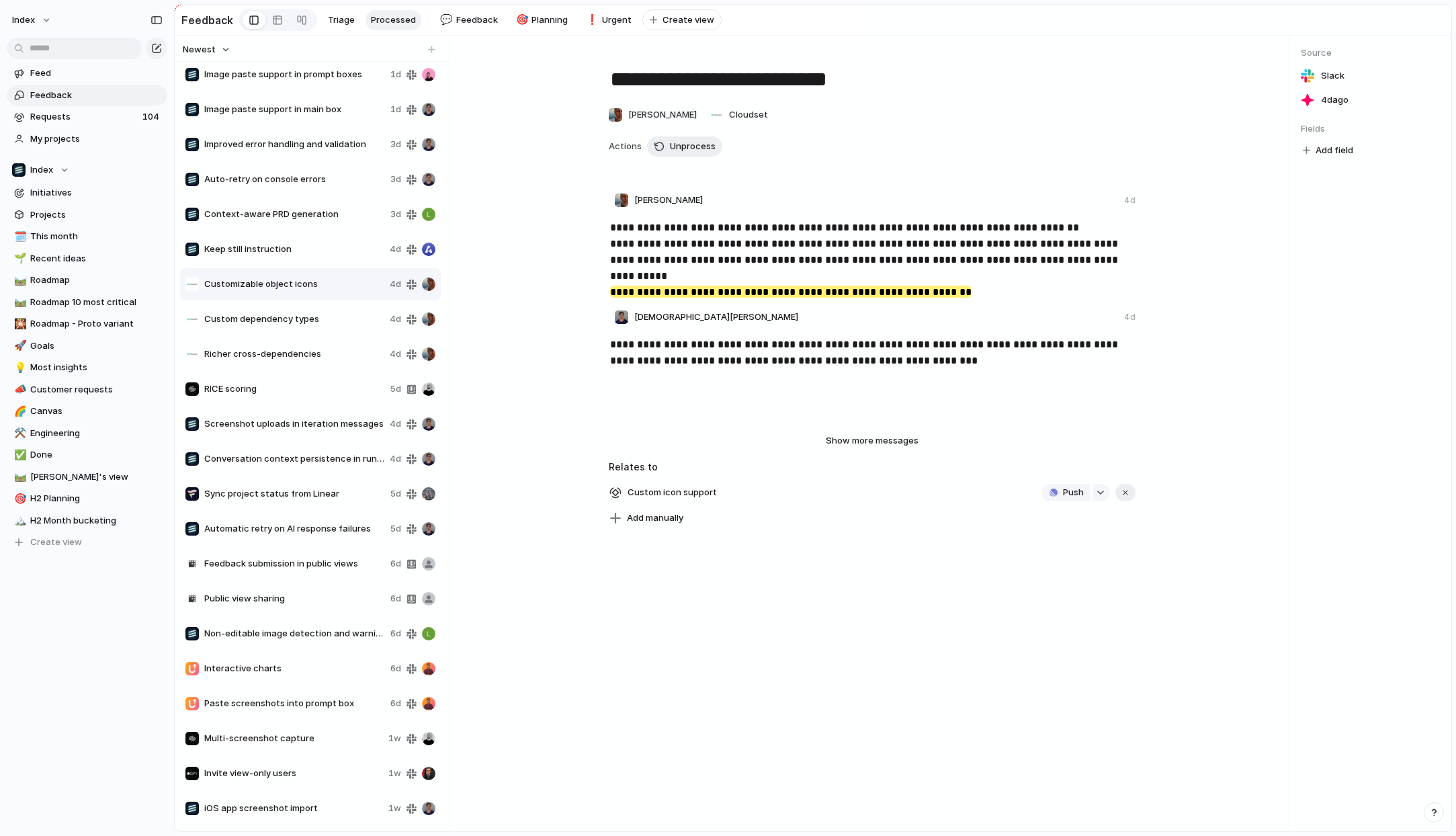
click at [321, 566] on span "Feedback submission in public views" at bounding box center [294, 564] width 181 height 14
type textarea "**********"
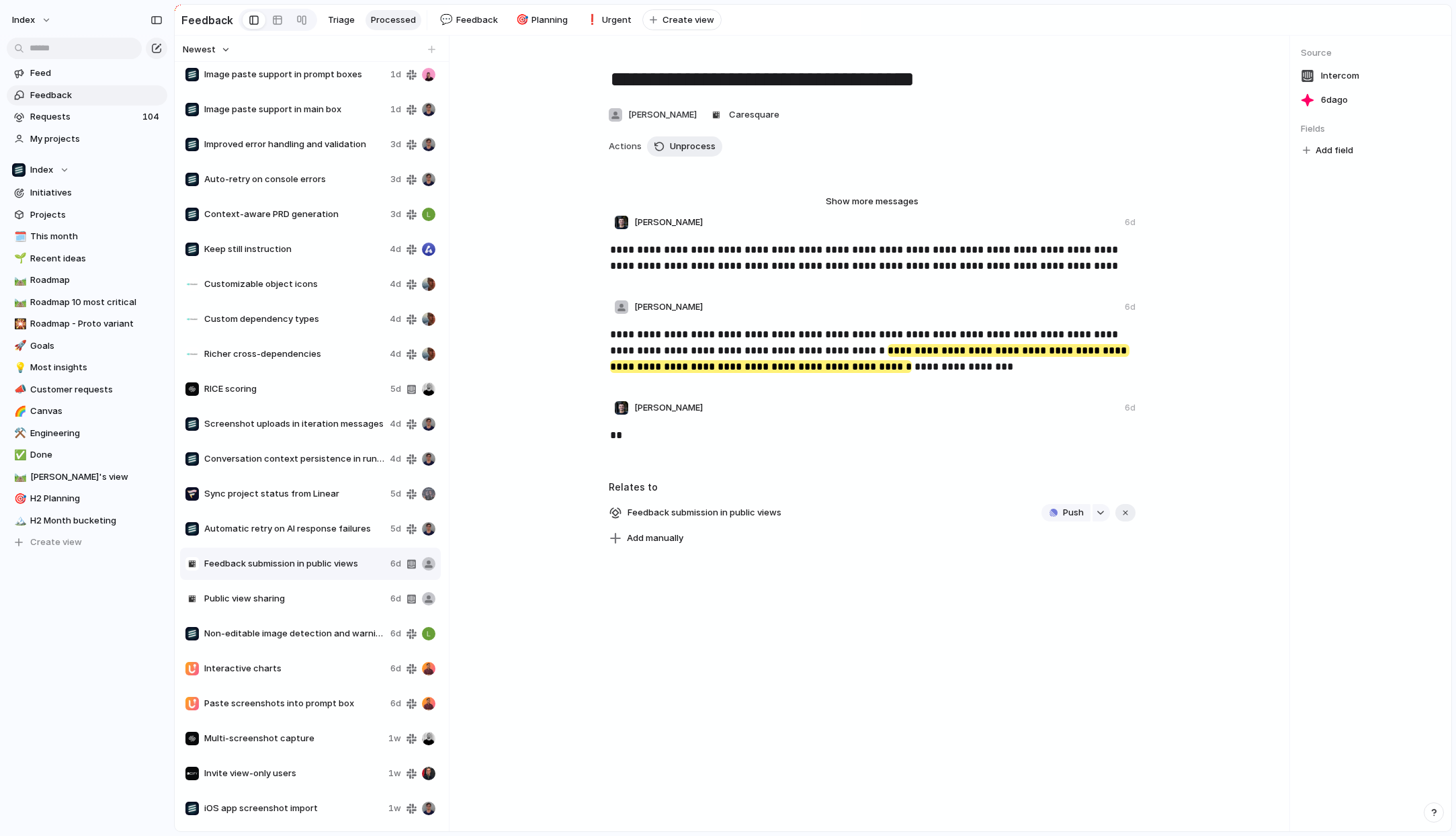
click at [1329, 78] on span "Intercom" at bounding box center [1341, 76] width 39 height 14
click at [102, 123] on span "Requests" at bounding box center [85, 117] width 108 height 14
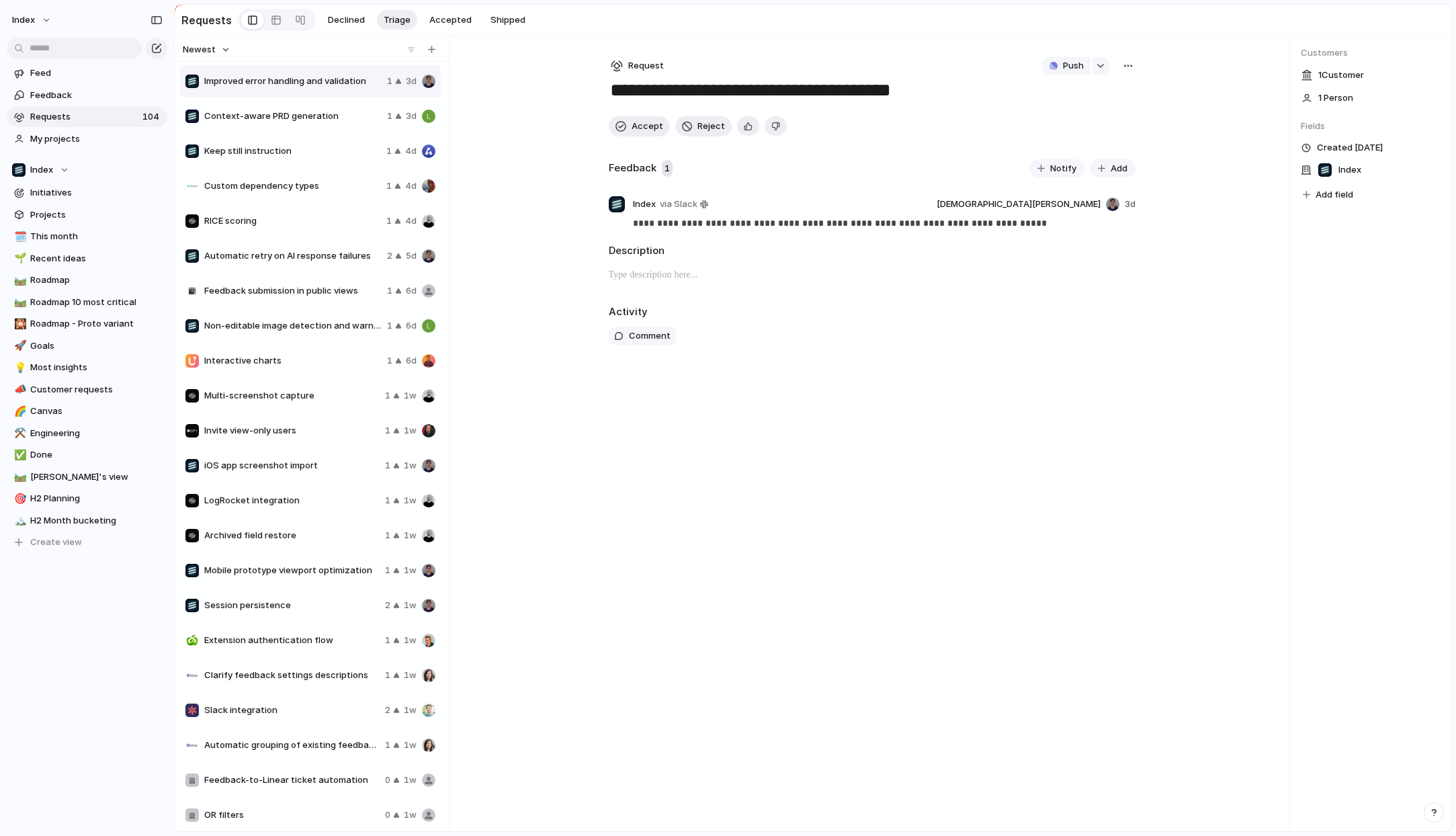
click at [202, 54] on span "Newest" at bounding box center [199, 49] width 33 height 14
click at [218, 146] on span "Most requested" at bounding box center [223, 142] width 68 height 14
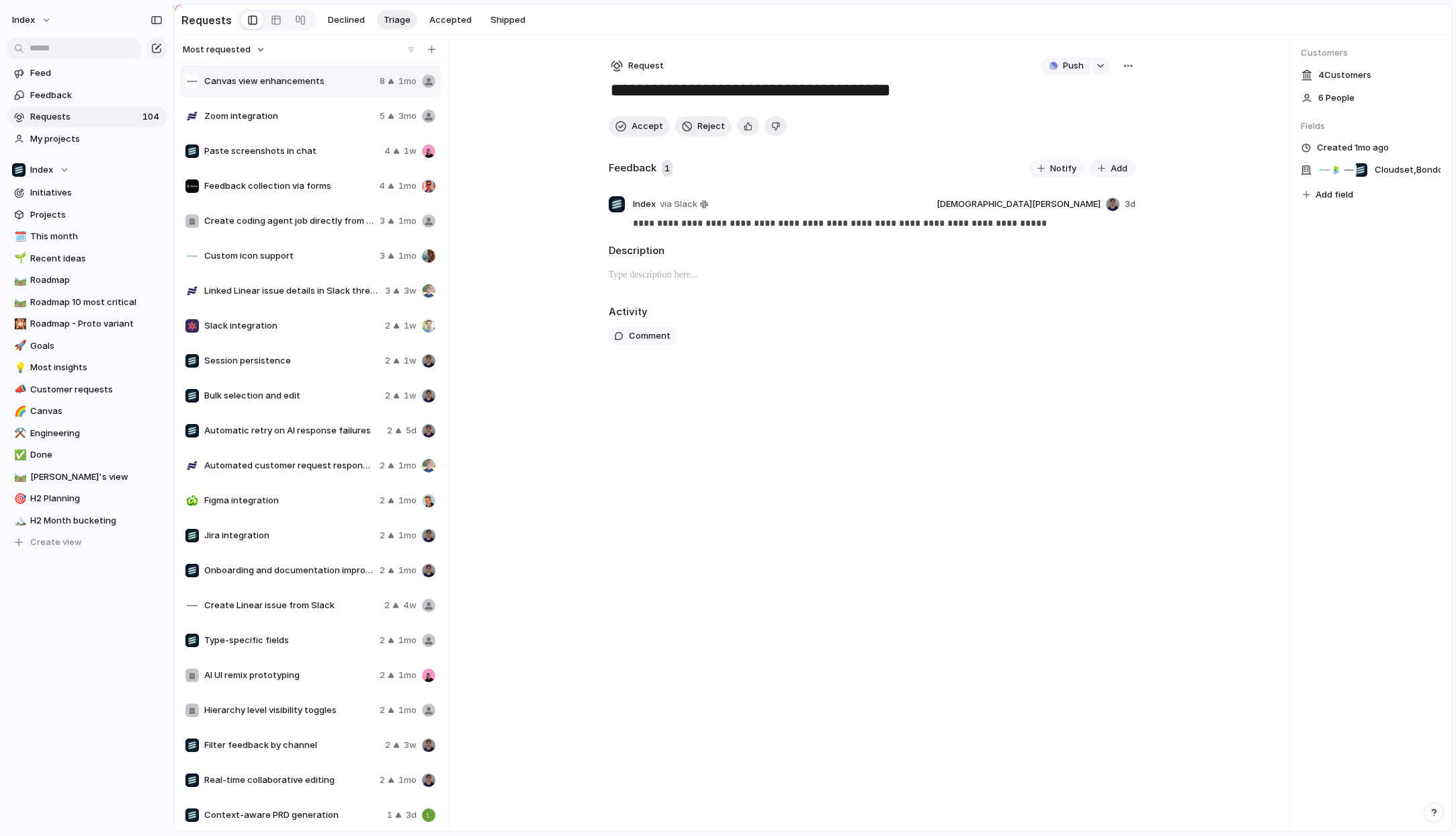
type textarea "**********"
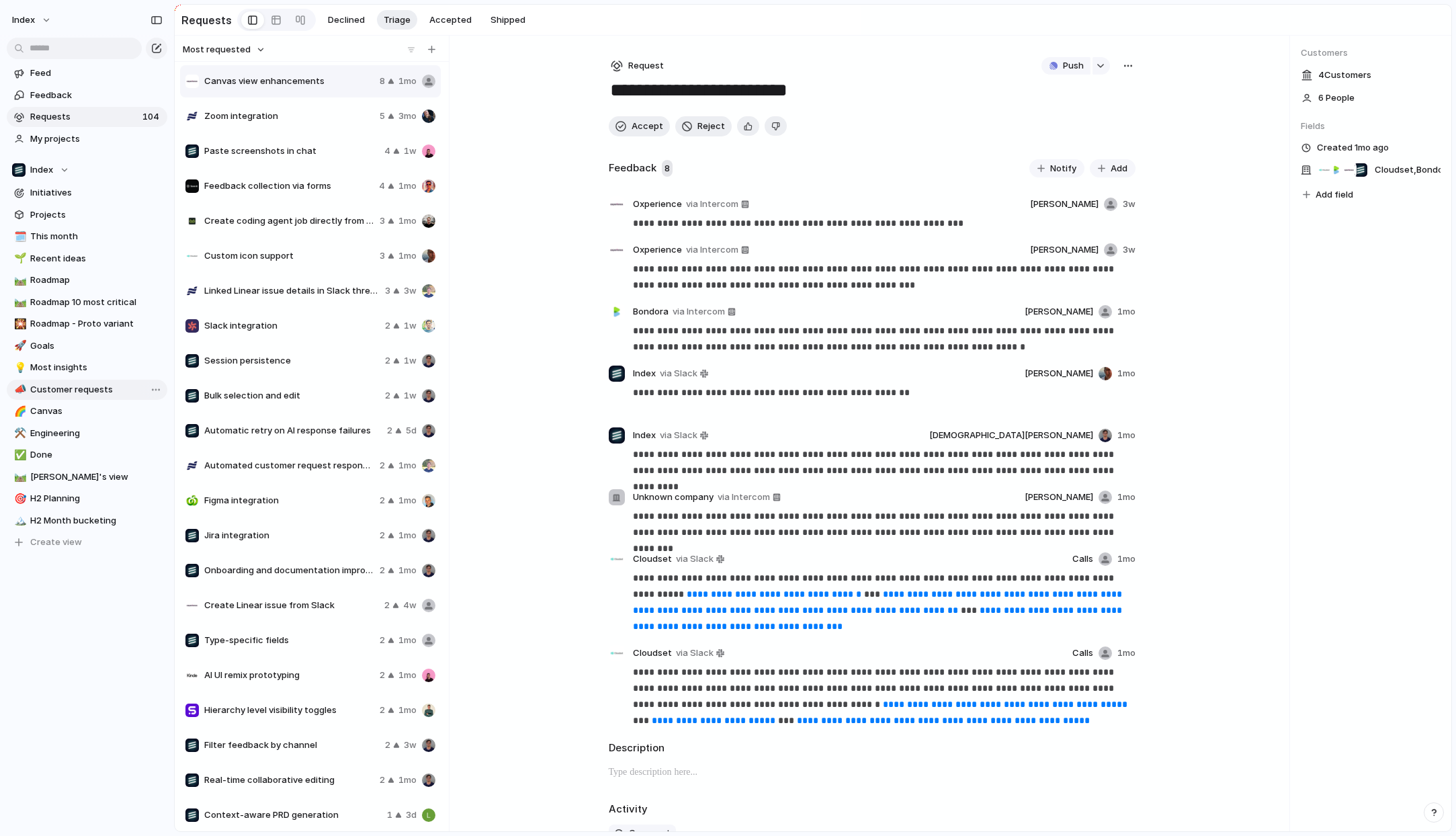
click at [101, 384] on span "Customer requests" at bounding box center [97, 389] width 132 height 14
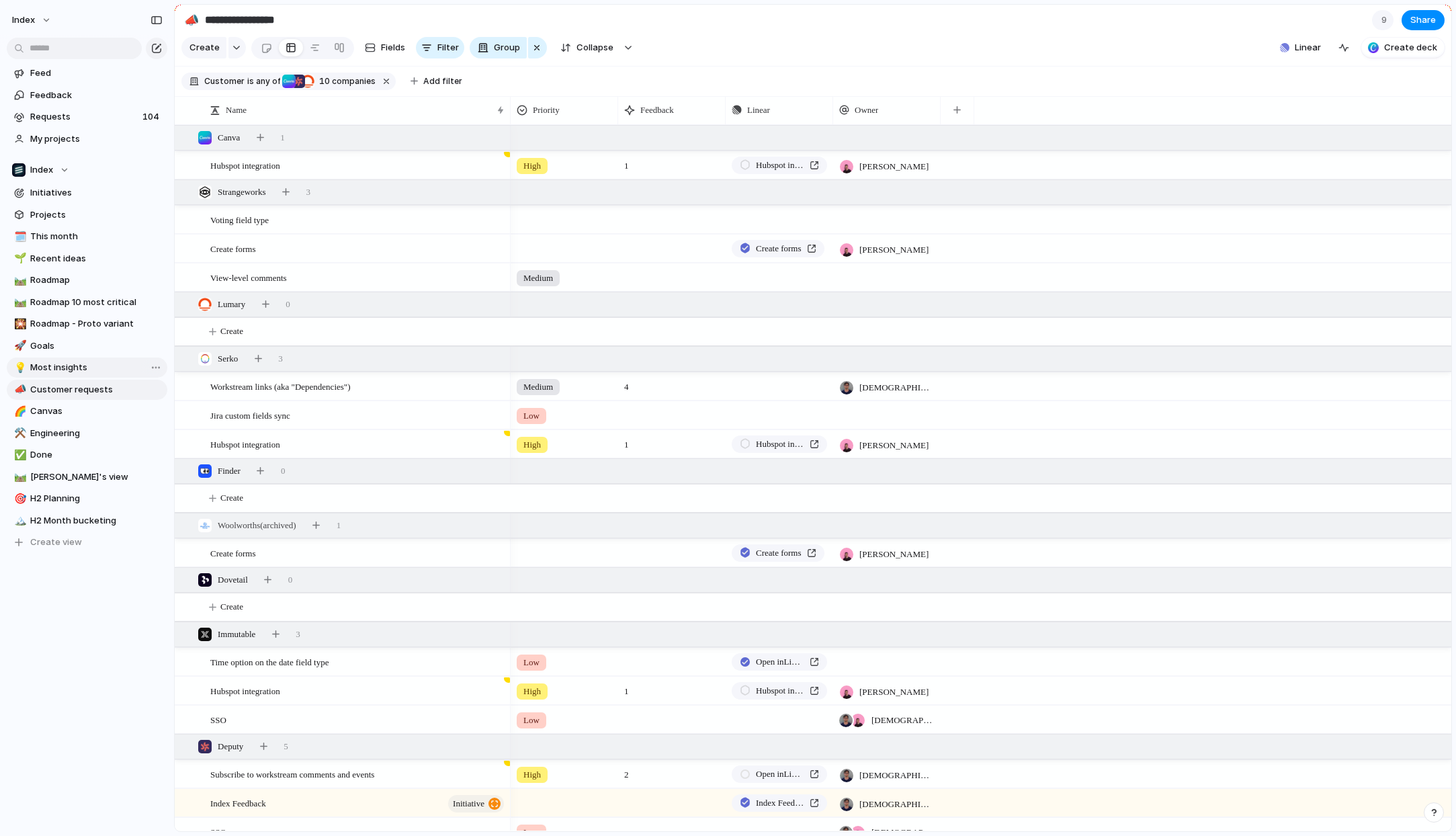
click at [44, 369] on span "Most insights" at bounding box center [97, 368] width 132 height 14
type input "**********"
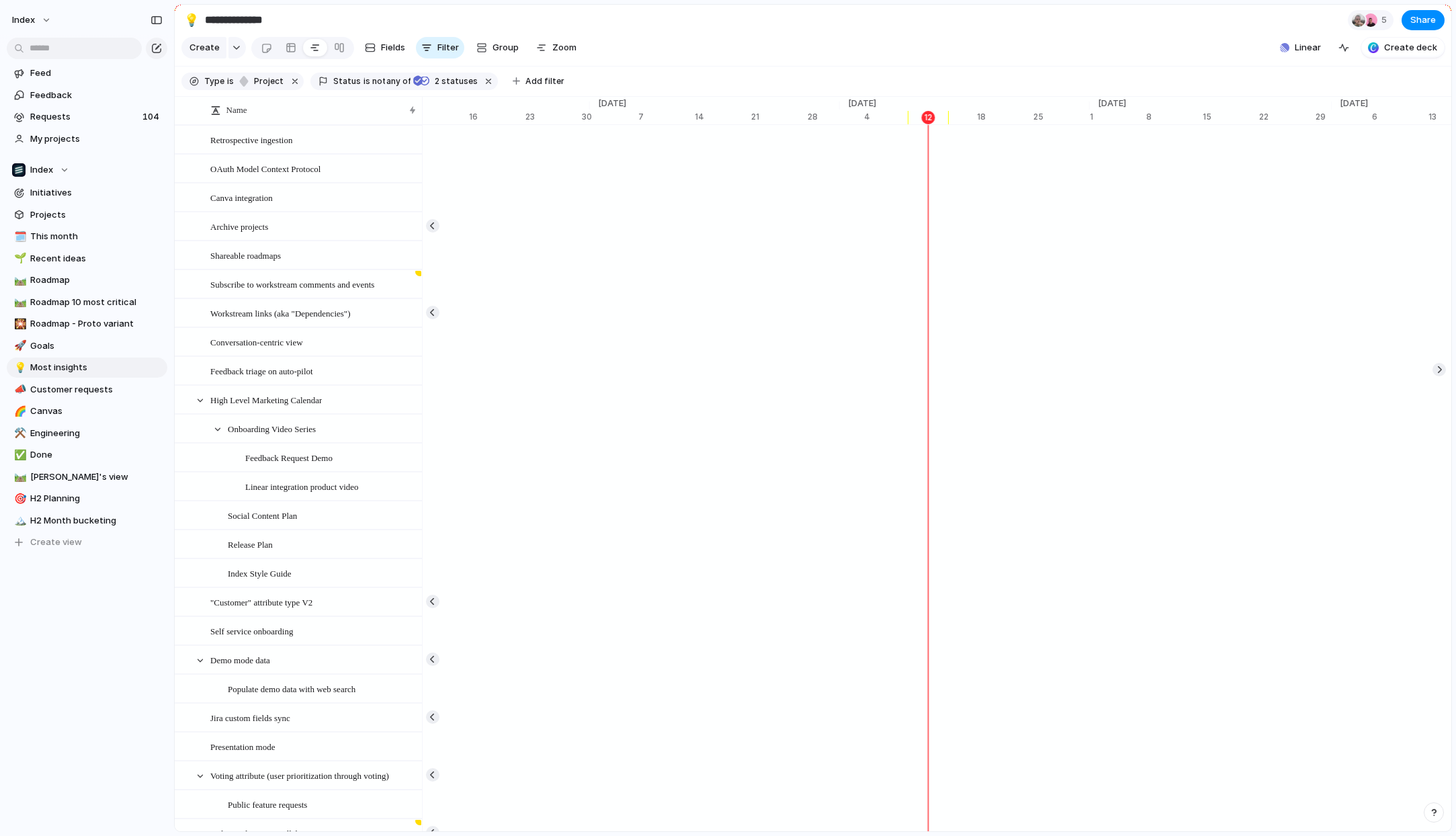
scroll to position [0, 8421]
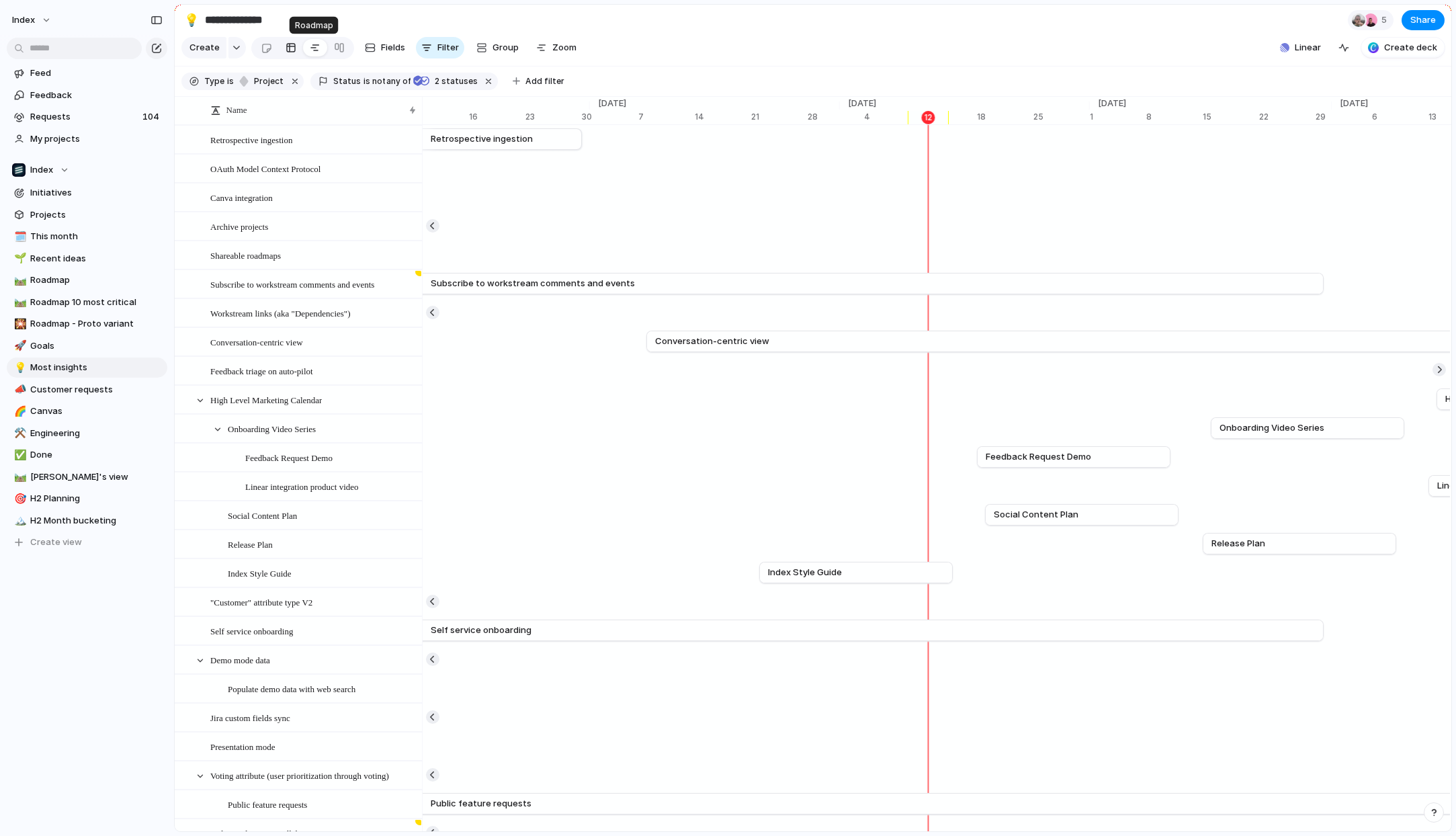
click at [297, 54] on link at bounding box center [291, 48] width 24 height 22
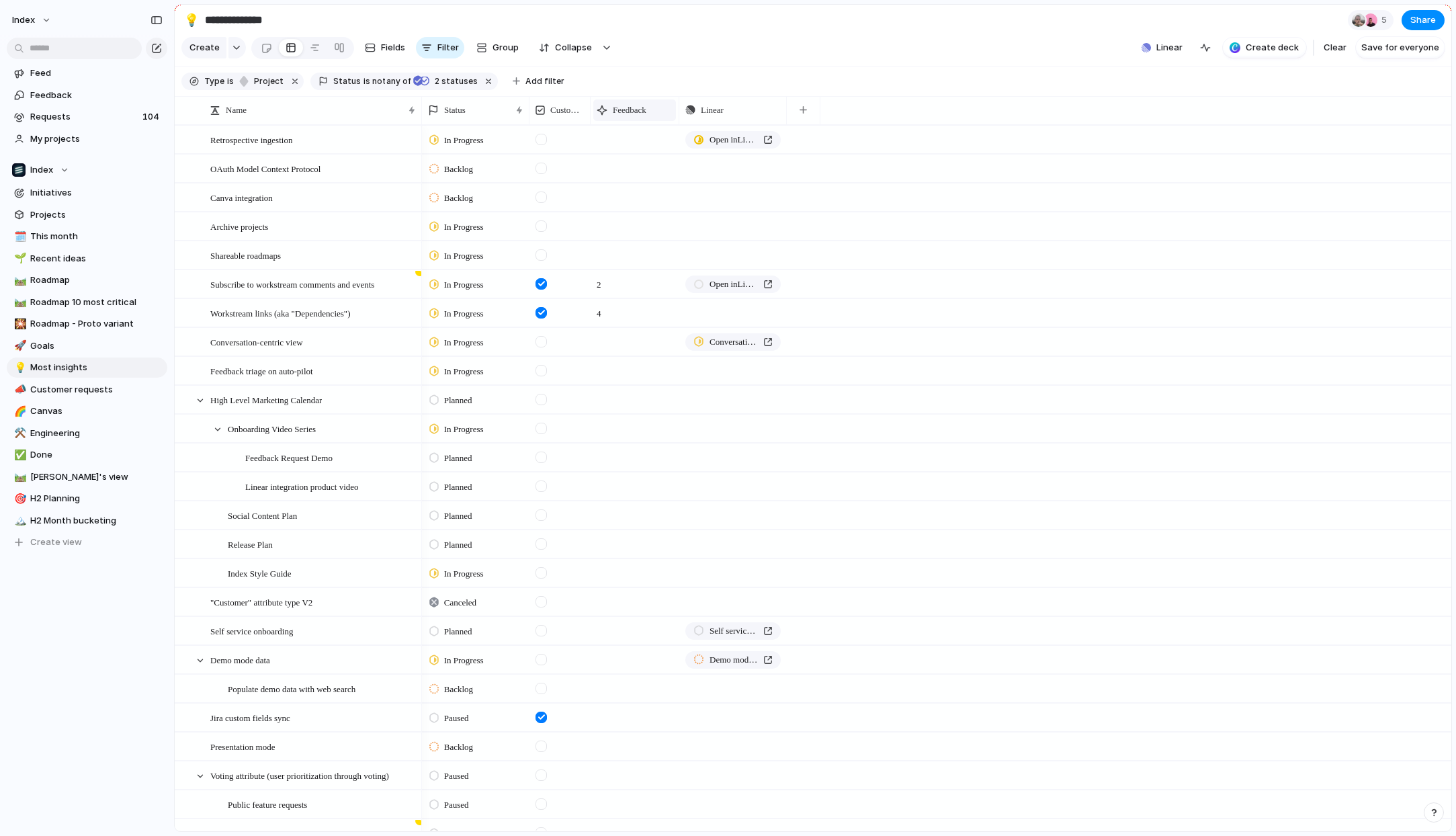
click at [624, 111] on span "Feedback" at bounding box center [630, 110] width 34 height 14
click at [632, 204] on span "Sort descending" at bounding box center [655, 205] width 71 height 14
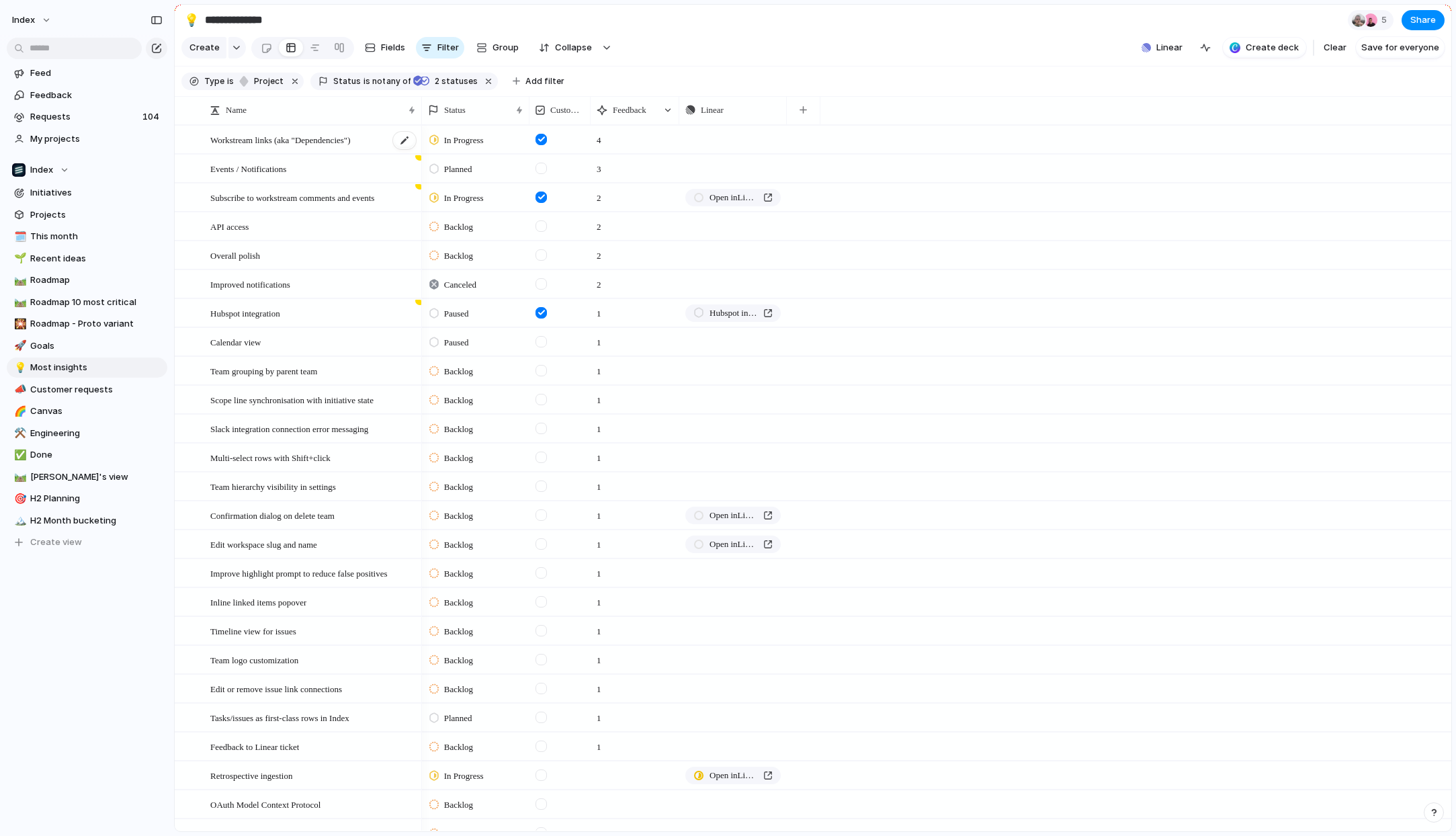
click at [310, 141] on span "Workstream links (aka "Dependencies")" at bounding box center [280, 139] width 139 height 15
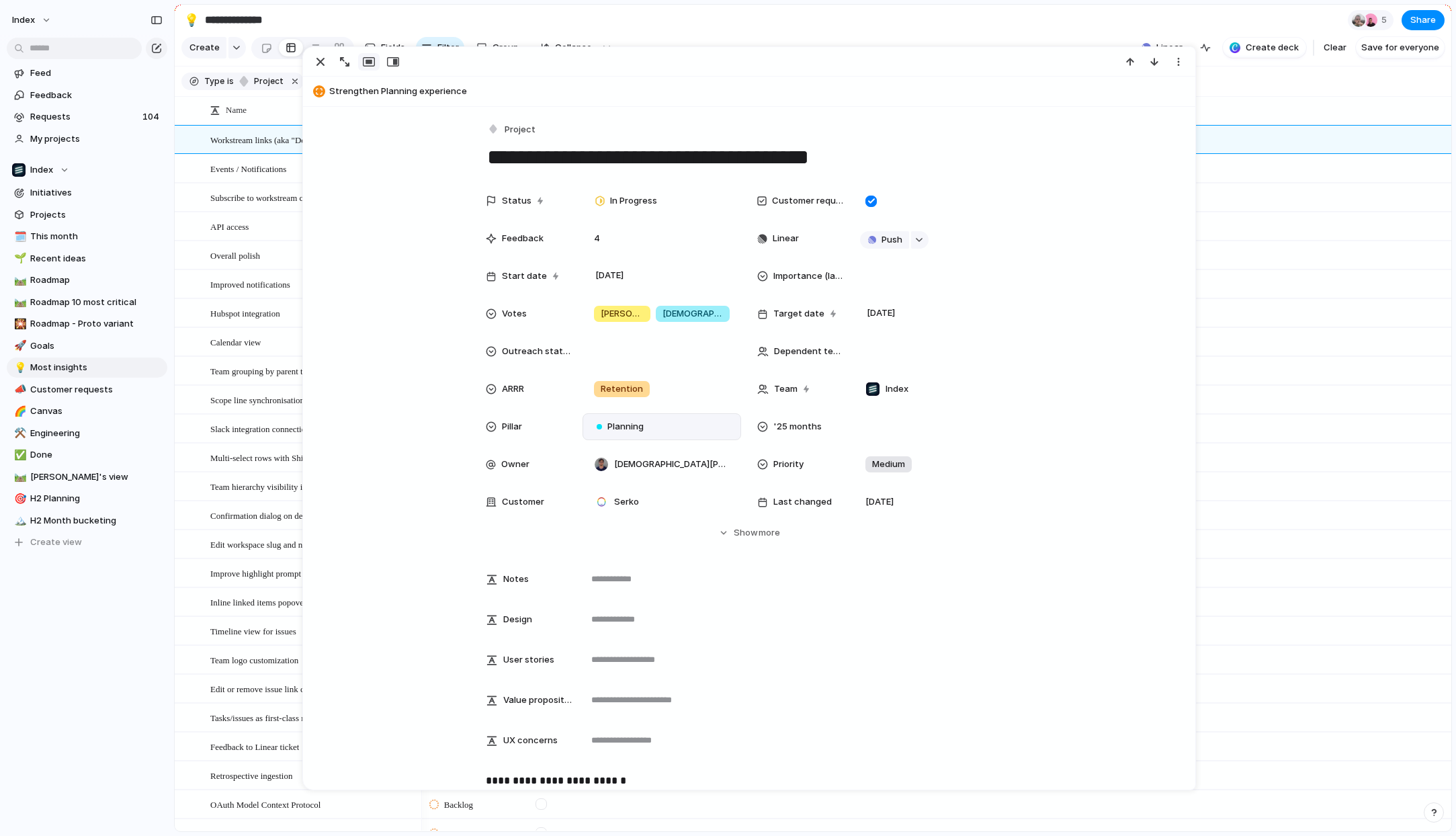
scroll to position [663, 0]
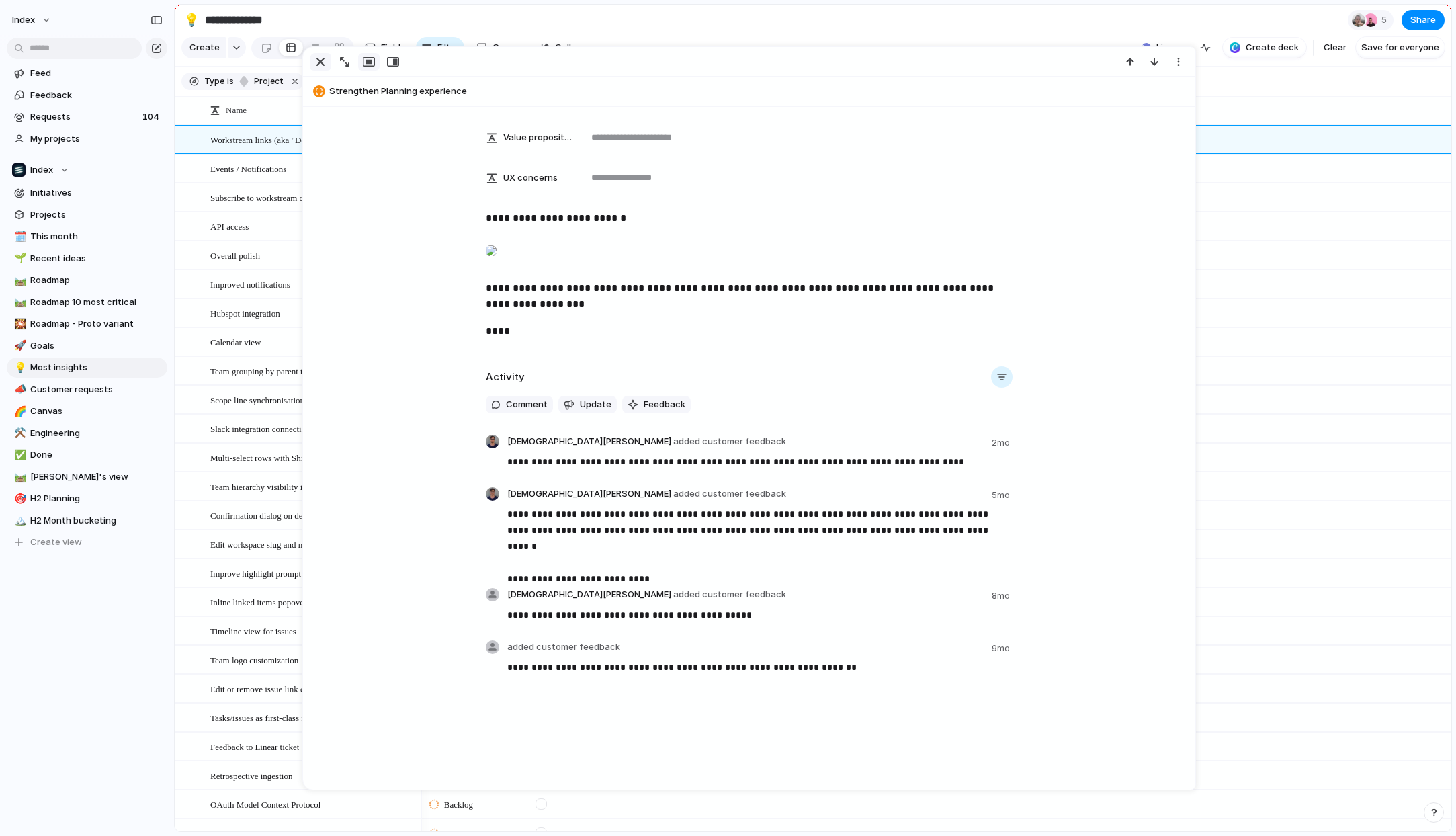
click at [319, 62] on div "button" at bounding box center [321, 62] width 16 height 16
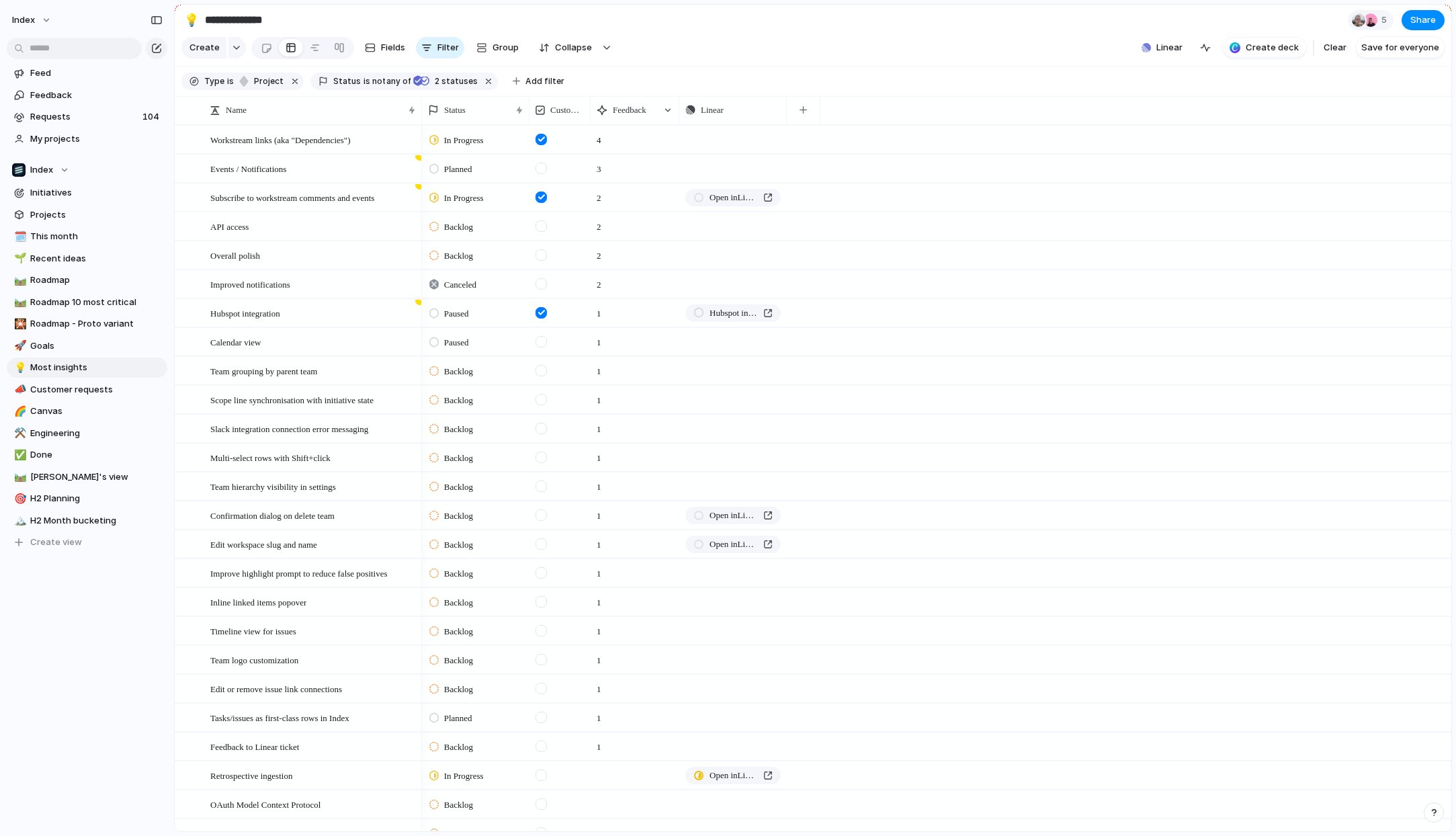
click at [647, 11] on section "**********" at bounding box center [813, 20] width 1277 height 31
click at [771, 28] on section "**********" at bounding box center [813, 20] width 1277 height 31
click at [918, 100] on div "Status Customer request Feedback Linear" at bounding box center [936, 110] width 1030 height 28
click at [892, 51] on section "Create Fields Filter Group Zoom Collapse Linear Create deck Clear Save for ever…" at bounding box center [813, 51] width 1277 height 32
